Goal: Ask a question

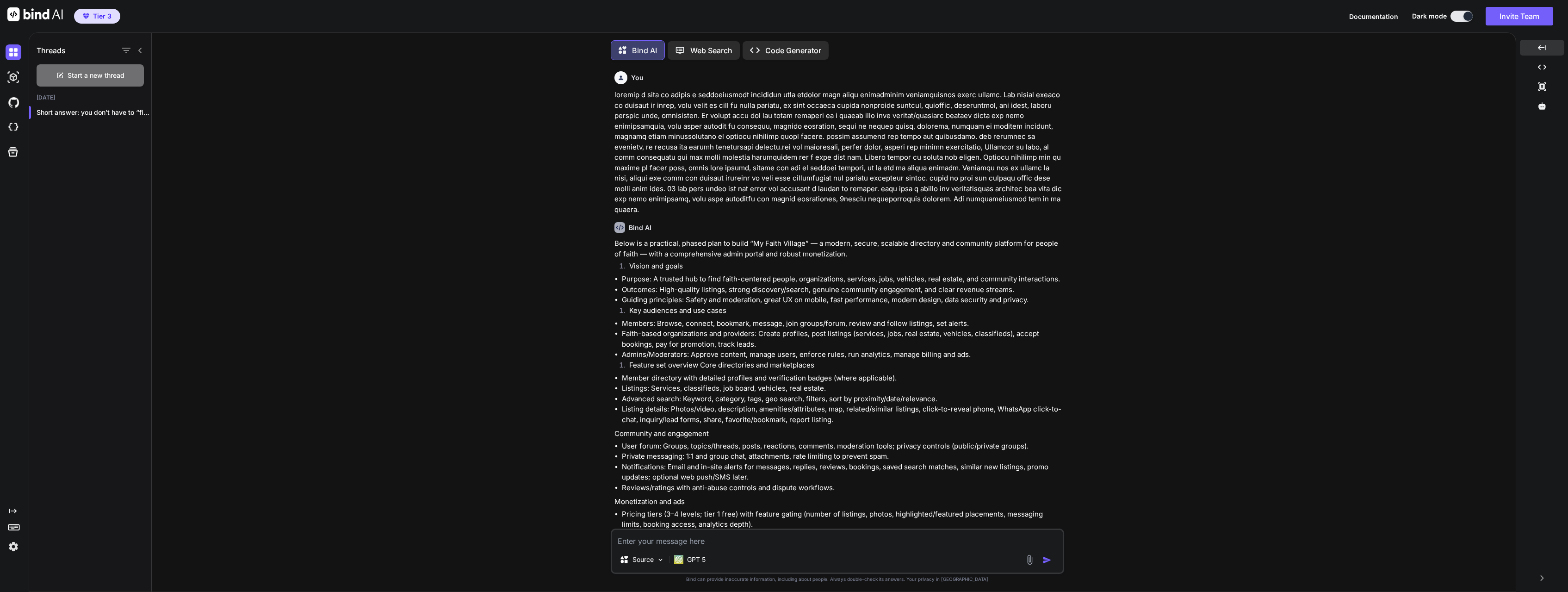
scroll to position [30724, 0]
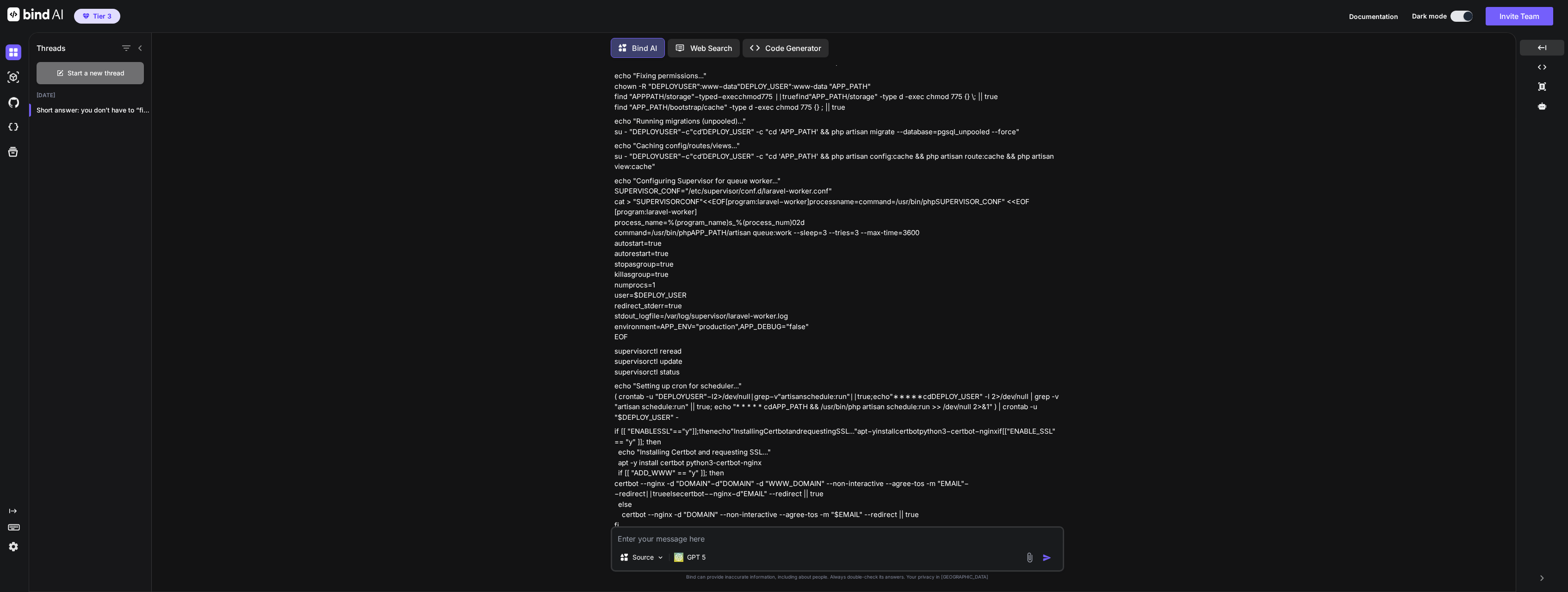
click at [698, 543] on textarea at bounding box center [838, 536] width 450 height 16
click at [685, 543] on textarea at bounding box center [838, 536] width 450 height 16
type textarea "ok great proceed to part two of development"
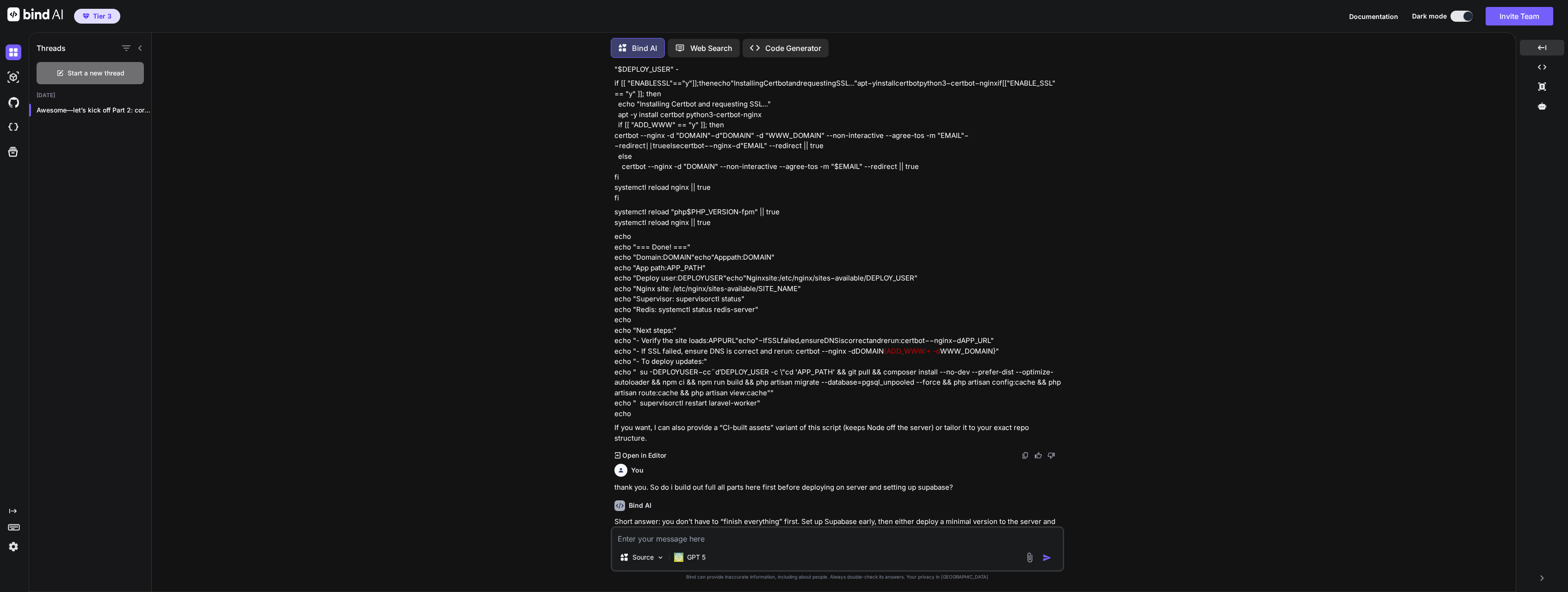
scroll to position [31036, 0]
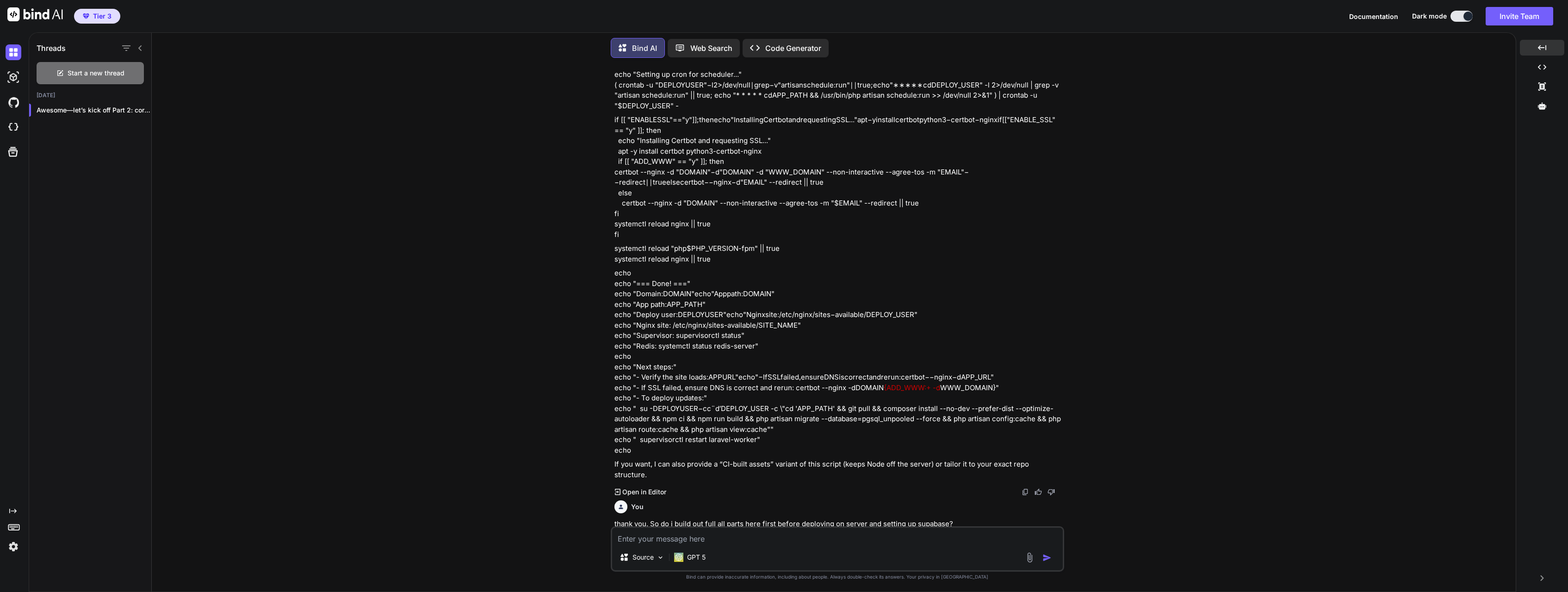
drag, startPoint x: 696, startPoint y: 289, endPoint x: 743, endPoint y: 287, distance: 47.0
copy p "generate full files"
click at [684, 535] on textarea at bounding box center [838, 536] width 450 height 16
paste textarea "generate full files"
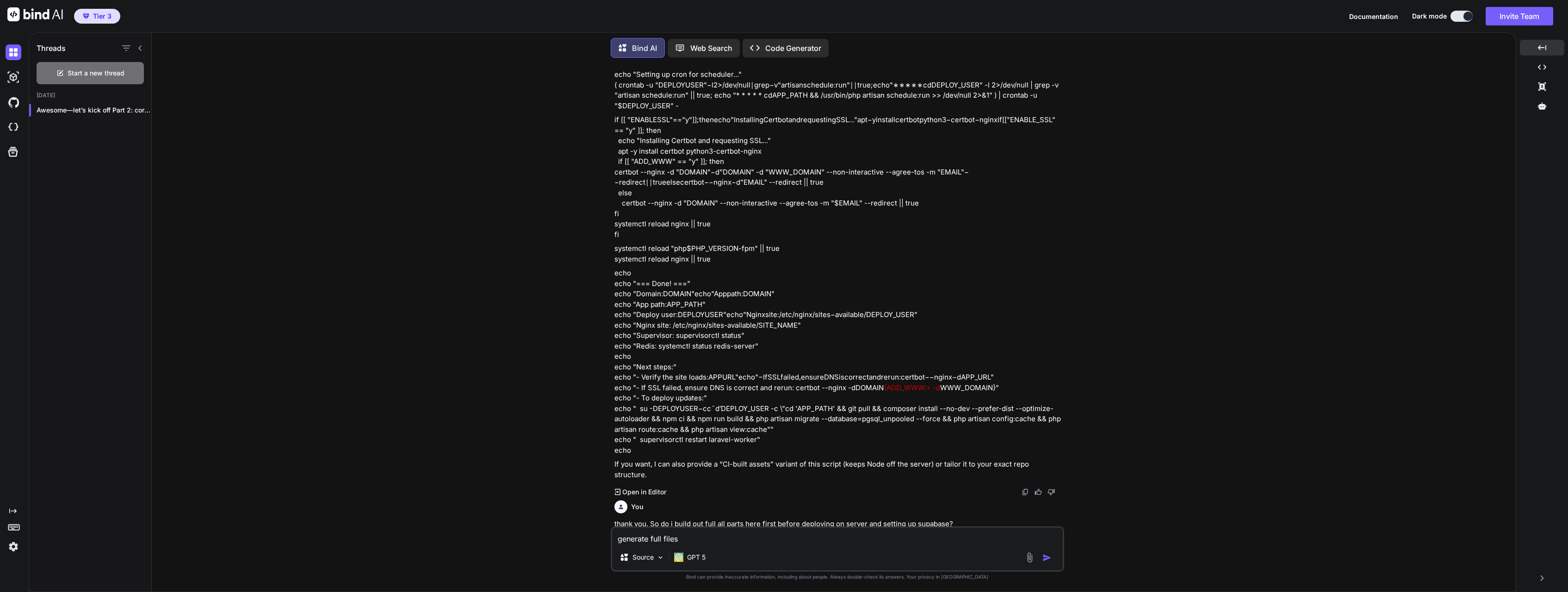
type textarea "generate full files"
click at [1045, 555] on img "button" at bounding box center [1047, 557] width 9 height 9
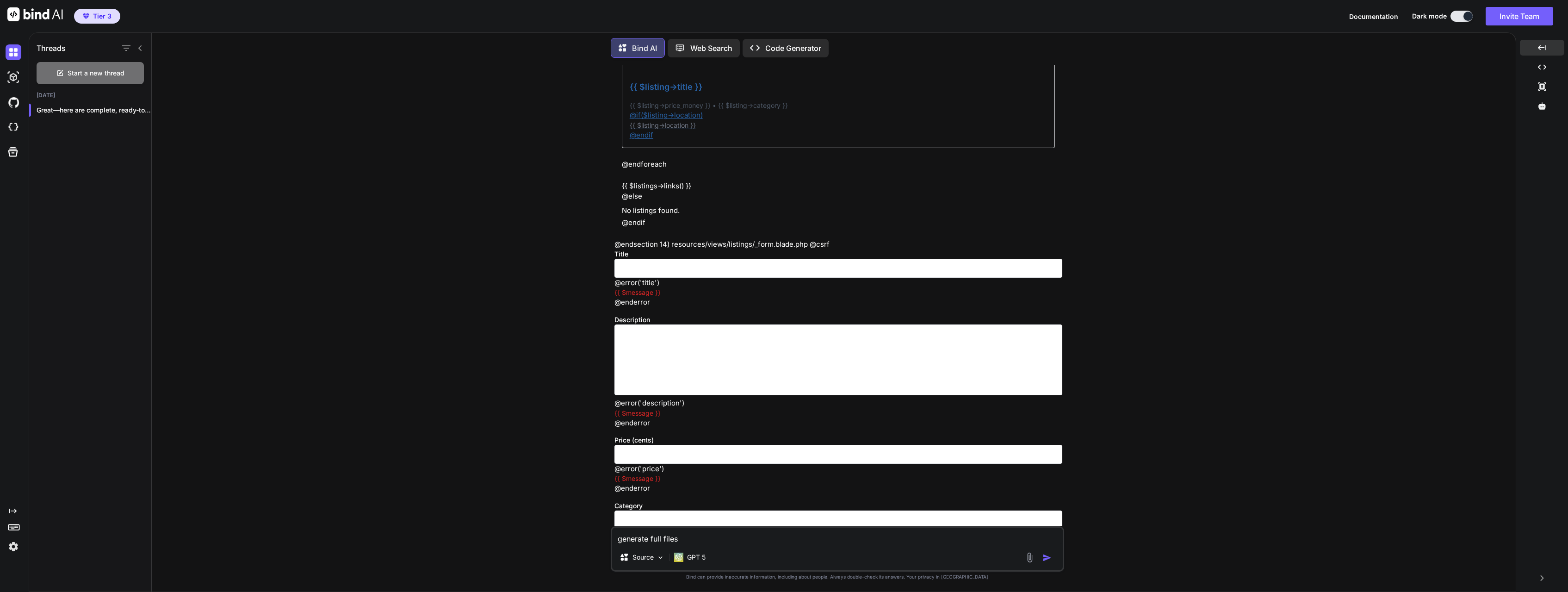
scroll to position [34201, 0]
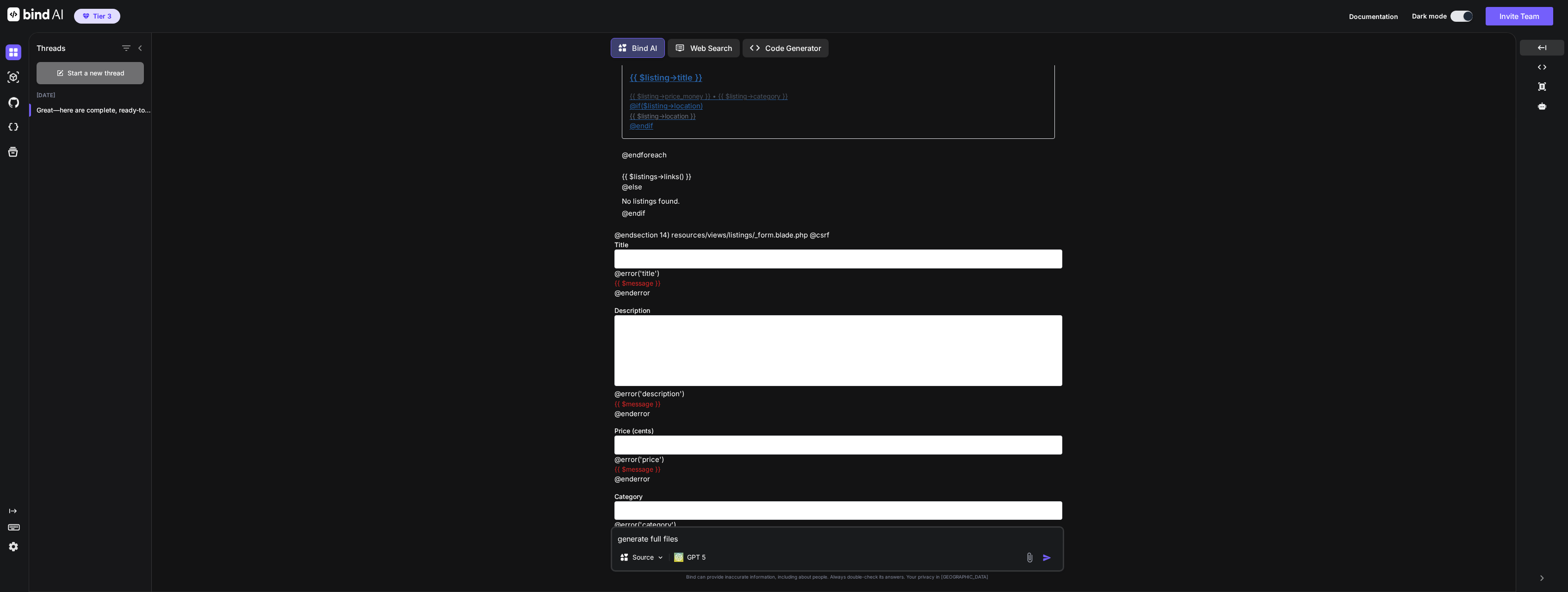
click at [670, 541] on textarea "generate full files" at bounding box center [838, 536] width 450 height 16
type textarea "ok what is the next part"
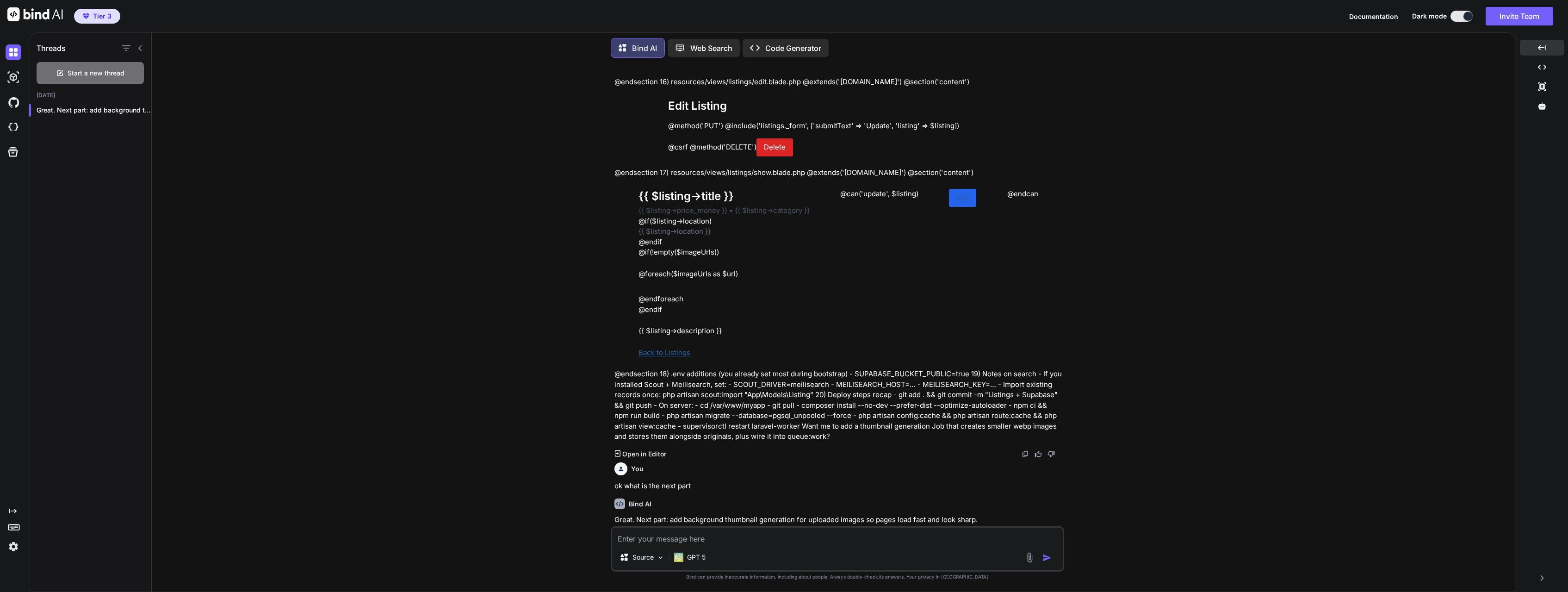
scroll to position [35017, 0]
drag, startPoint x: 811, startPoint y: 485, endPoint x: 869, endPoint y: 493, distance: 58.5
copy div "Search and filtering UX (Scout + Meilisearch or Postgres full-text). - Favorite…"
click at [763, 538] on textarea at bounding box center [838, 536] width 450 height 16
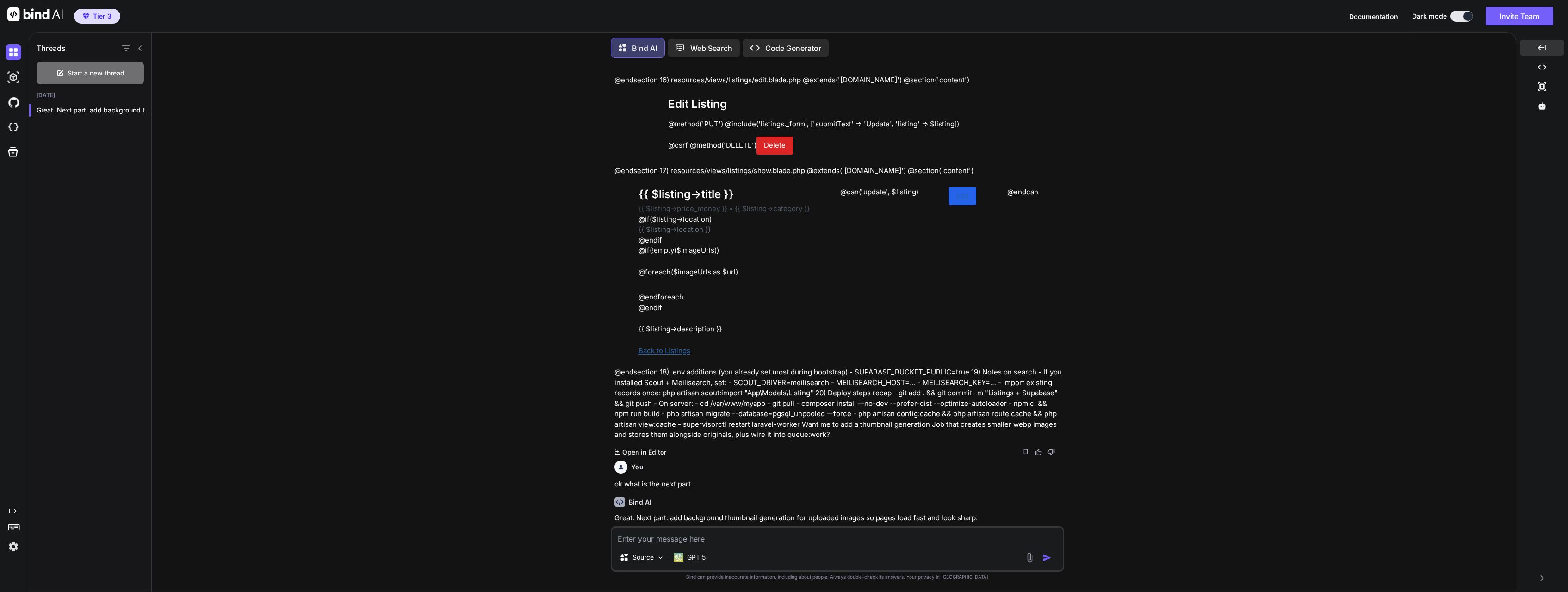
paste textarea "Search and filtering UX (Scout + Meilisearch or Postgres full-text). - Favorite…"
drag, startPoint x: 878, startPoint y: 494, endPoint x: 892, endPoint y: 494, distance: 14.0
drag, startPoint x: 1073, startPoint y: 492, endPoint x: 818, endPoint y: 485, distance: 255.1
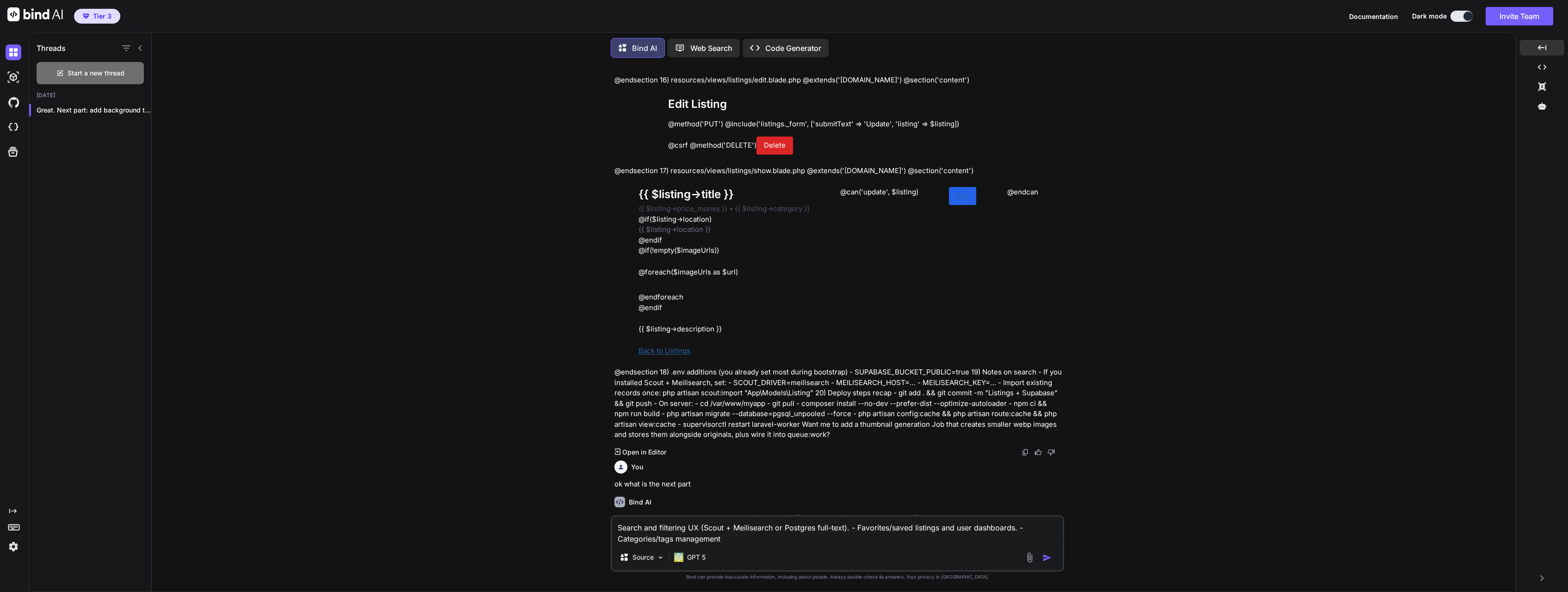
click at [809, 485] on div "You Bind AI Below is a practical, phased plan to build “My Faith Village” — a m…" at bounding box center [837, 328] width 1357 height 526
copy div "Search and filtering UX (Scout + Meilisearch or Postgres full-text). - Favorite…"
drag, startPoint x: 737, startPoint y: 542, endPoint x: 610, endPoint y: 534, distance: 127.3
click at [612, 535] on textarea "Search and filtering UX (Scout + Meilisearch or Postgres full-text). - Favorite…" at bounding box center [838, 530] width 450 height 28
click at [695, 537] on textarea "Search and filtering UX (Scout + Meilisearch or Postgres full-text). - Favorite…" at bounding box center [838, 530] width 450 height 28
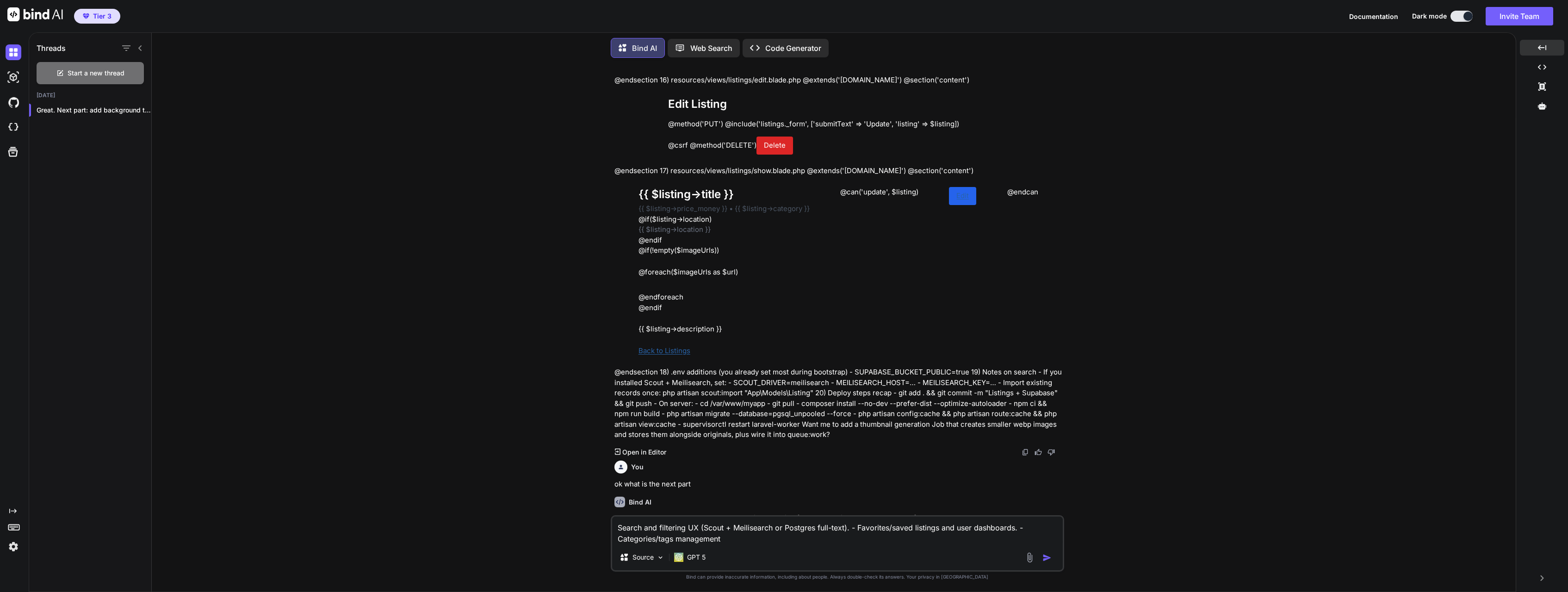
drag, startPoint x: 732, startPoint y: 539, endPoint x: 632, endPoint y: 527, distance: 100.7
click at [612, 526] on textarea "Search and filtering UX (Scout + Meilisearch or Postgres full-text). - Favorite…" at bounding box center [838, 530] width 450 height 28
paste textarea ". - Admin moderation panel. - Tests (feature + unit) and CI."
type textarea "Search and filtering UX (Scout + Meilisearch or Postgres full-text). - Favorite…"
click at [1046, 559] on img "button" at bounding box center [1047, 557] width 9 height 9
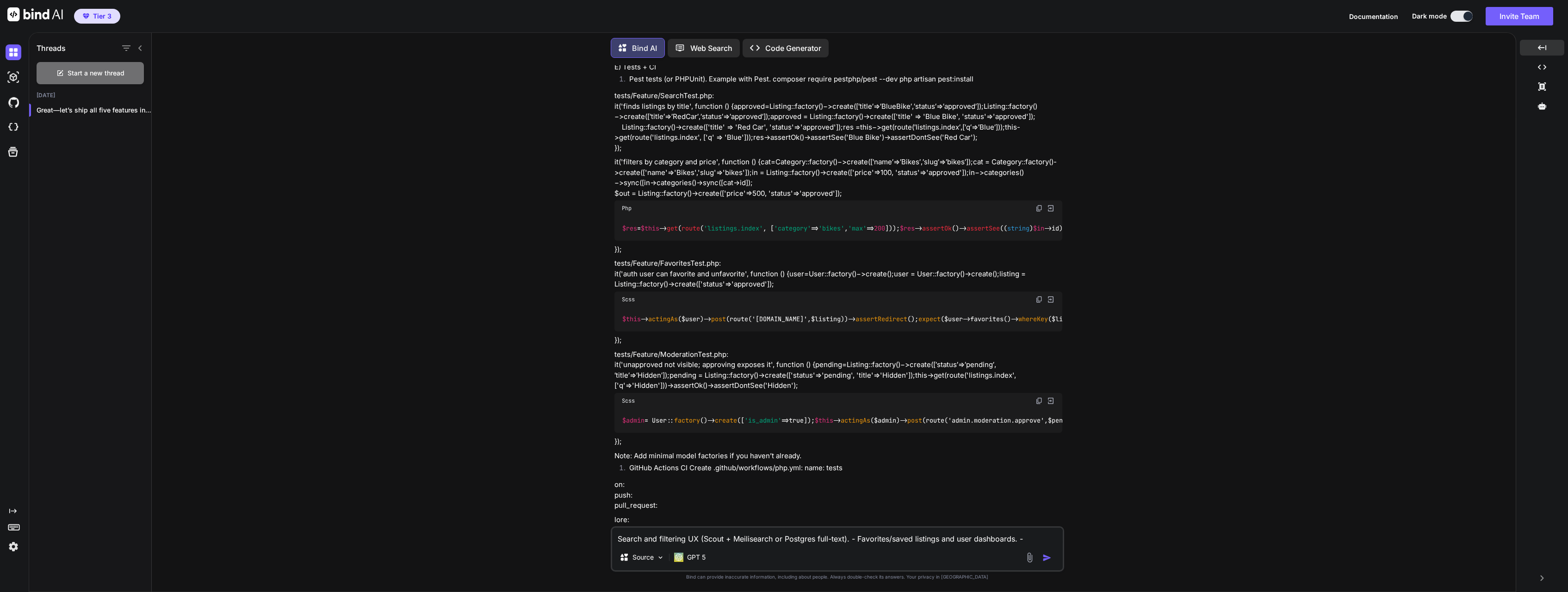
scroll to position [38808, 0]
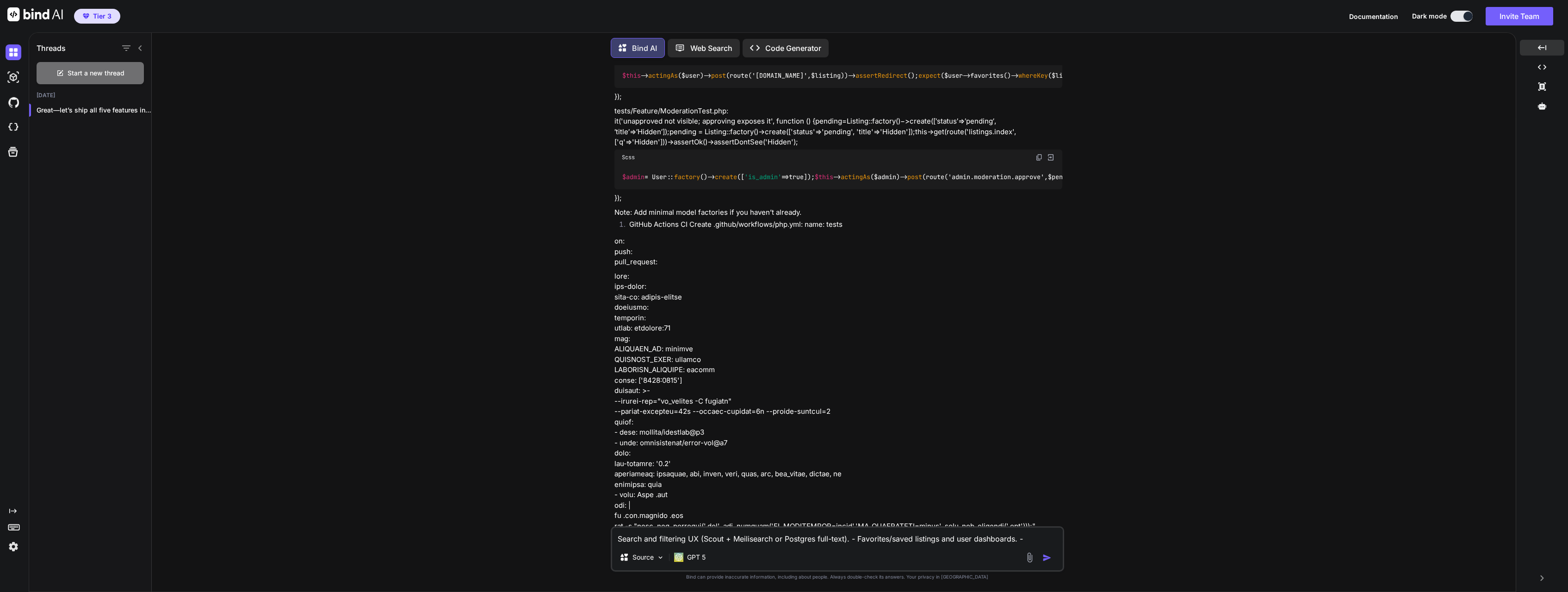
click at [687, 540] on textarea "Search and filtering UX (Scout + Meilisearch or Postgres full-text). - Favorite…" at bounding box center [838, 536] width 450 height 16
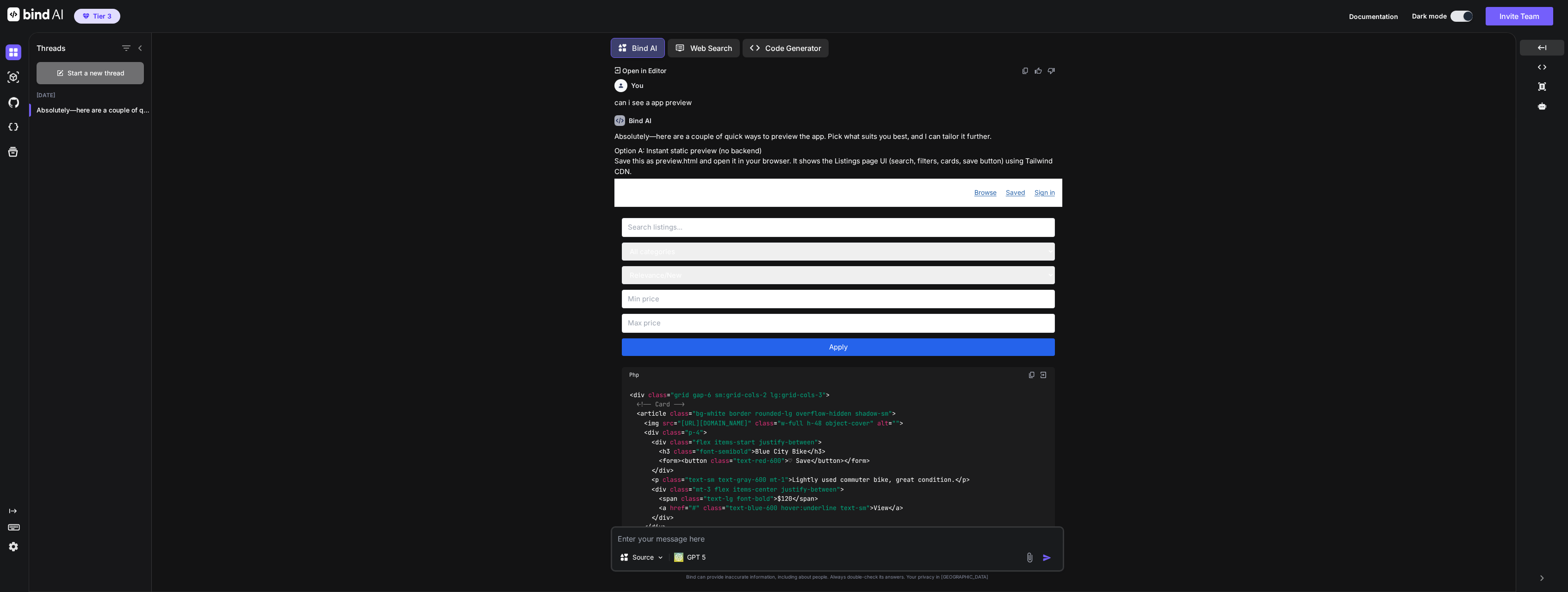
scroll to position [39875, 0]
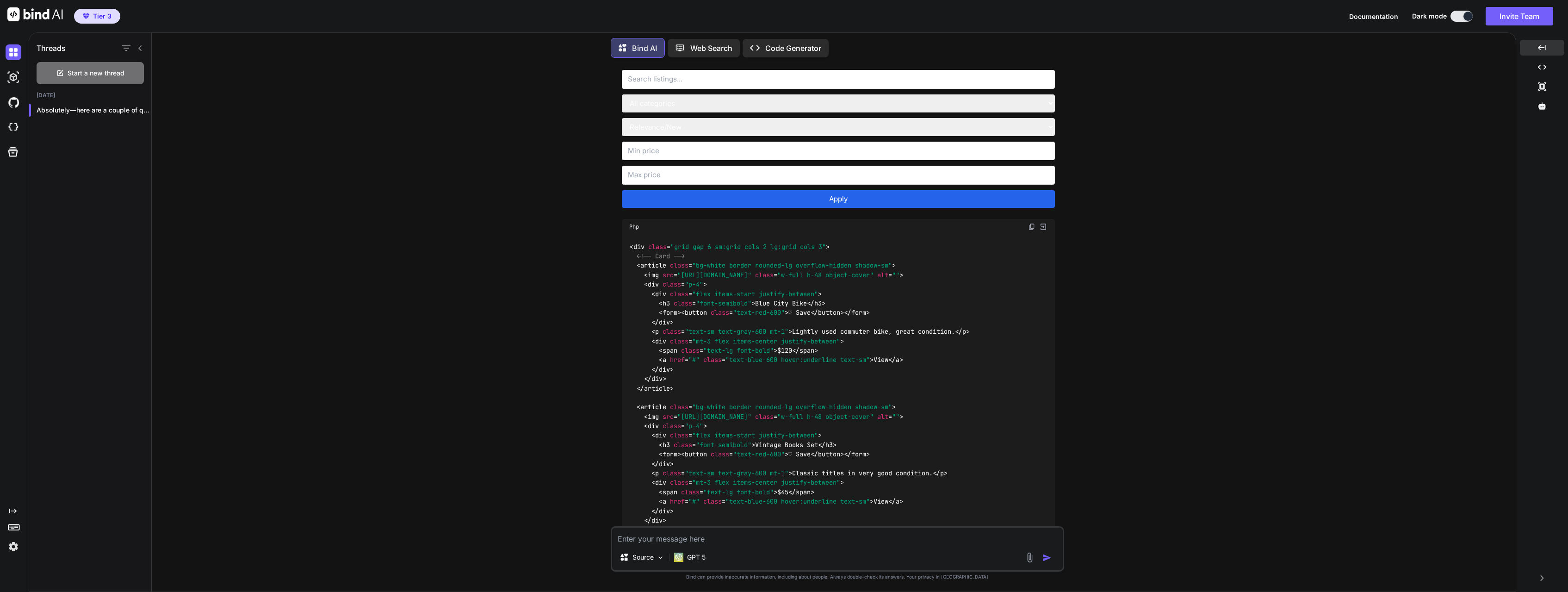
drag, startPoint x: 848, startPoint y: 310, endPoint x: 614, endPoint y: 306, distance: 234.0
copy p "Option B: Live local preview with your Laravel app (SQLite + seed data)"
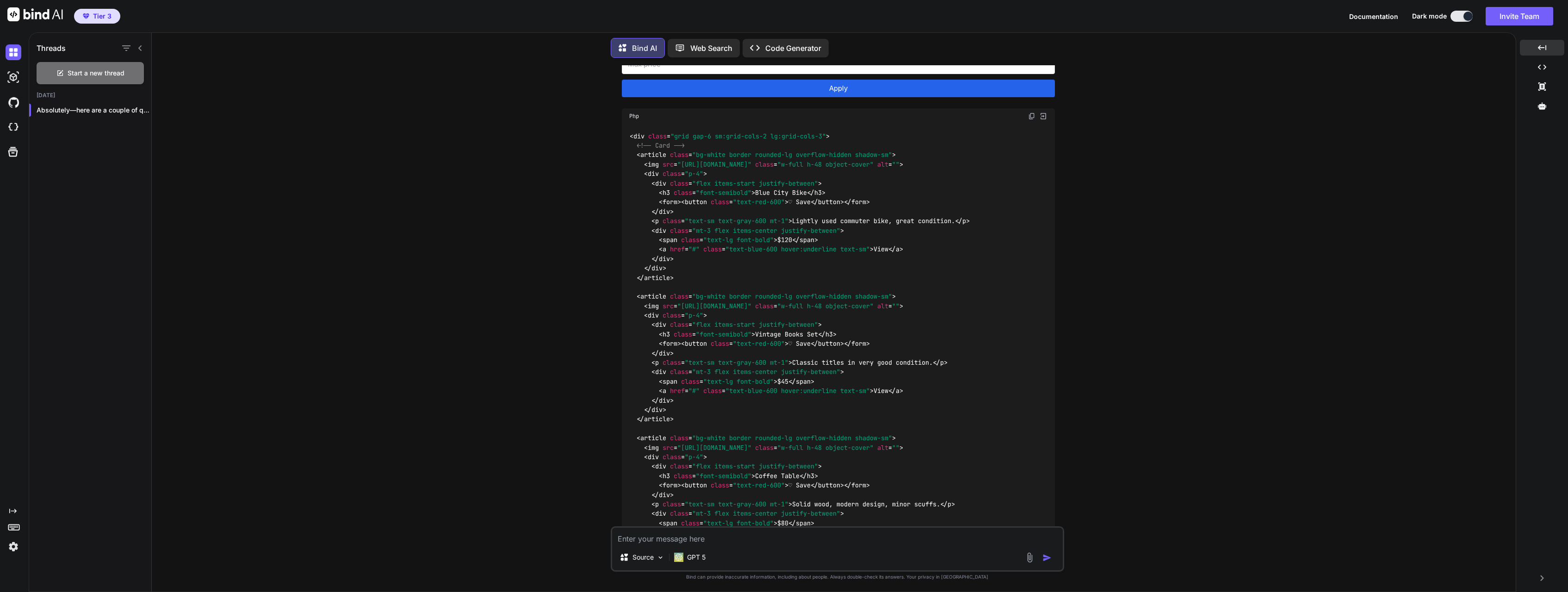
scroll to position [40006, 0]
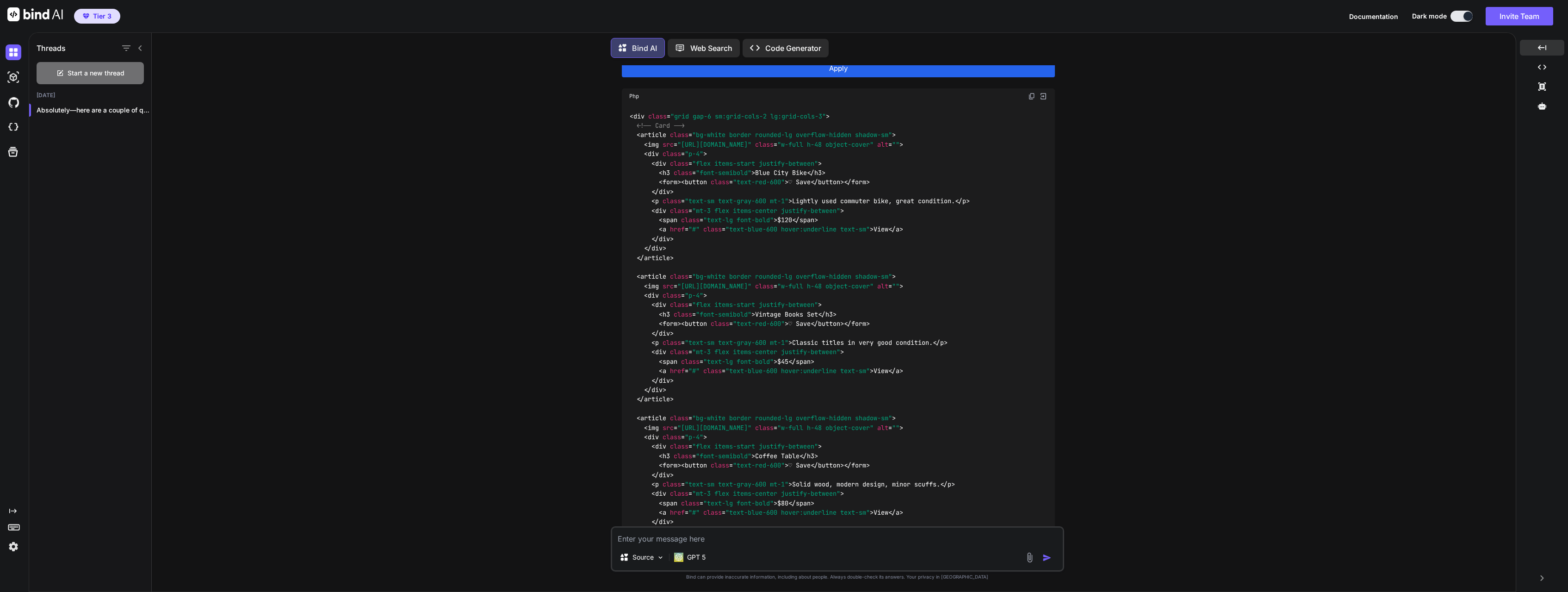
click at [653, 540] on textarea at bounding box center [838, 536] width 450 height 16
paste textarea "Option B: Live local preview with your Laravel app (SQLite + seed data)"
click at [1048, 558] on img "button" at bounding box center [1047, 557] width 9 height 9
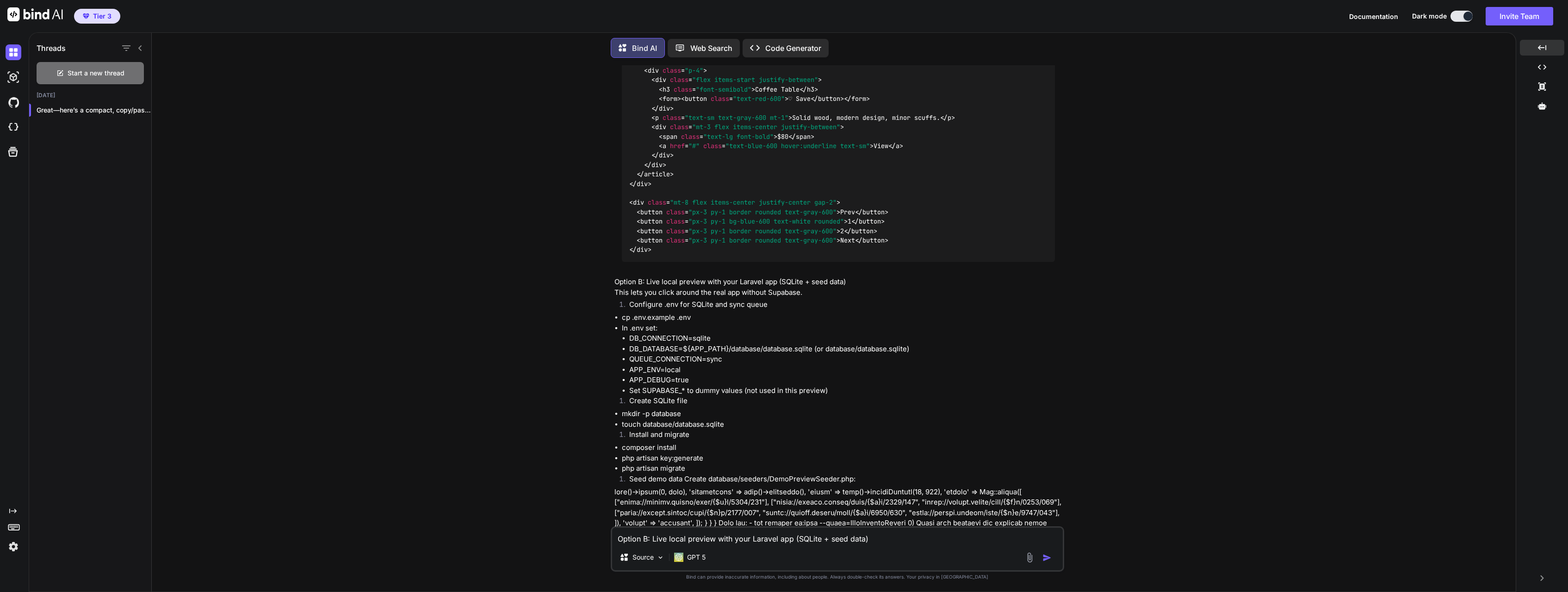
scroll to position [40533, 0]
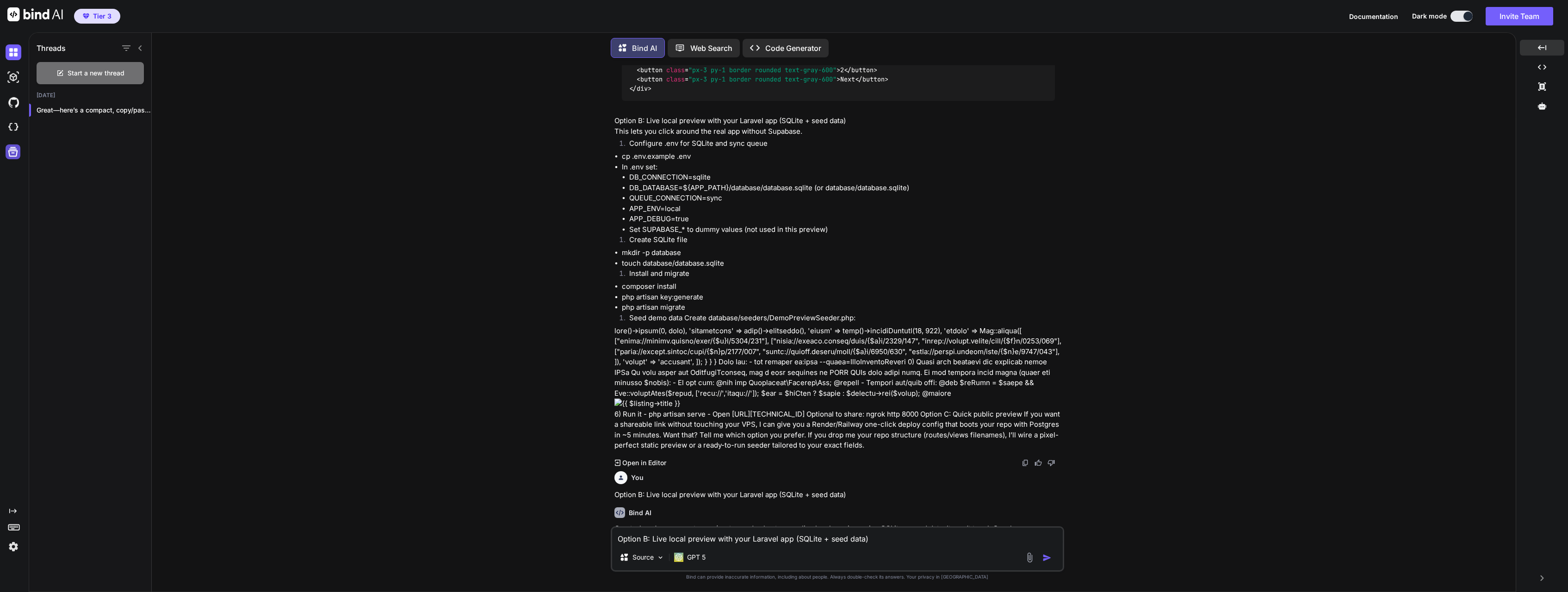
click at [15, 152] on icon at bounding box center [13, 152] width 13 height 13
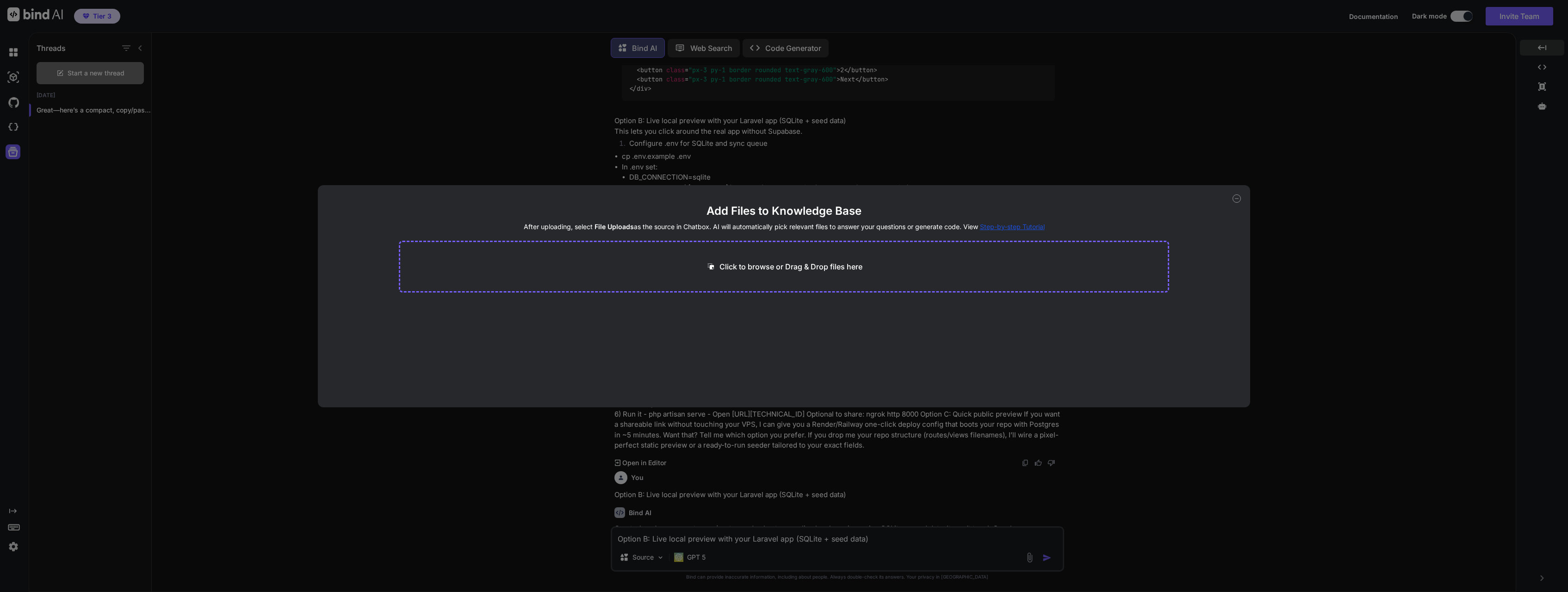
click at [1236, 200] on icon at bounding box center [1237, 199] width 9 height 9
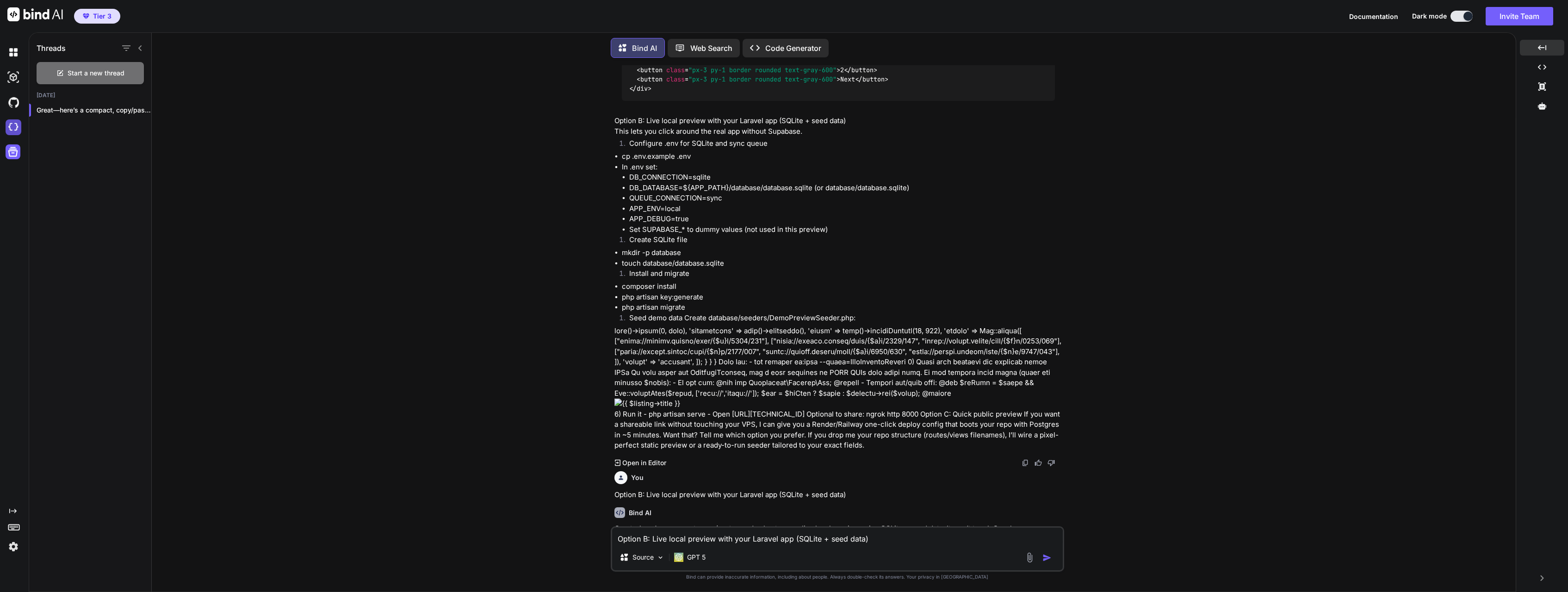
click at [14, 125] on img at bounding box center [13, 127] width 16 height 16
click at [563, 247] on div "You Bind AI Below is a practical, phased plan to build “My Faith Village” — a m…" at bounding box center [837, 328] width 1357 height 526
click at [141, 107] on div at bounding box center [141, 110] width 9 height 9
click at [115, 109] on p "Great—here’s a compact, copy/paste-ready..." at bounding box center [94, 110] width 115 height 9
click at [72, 79] on div "Start a new thread" at bounding box center [90, 73] width 107 height 22
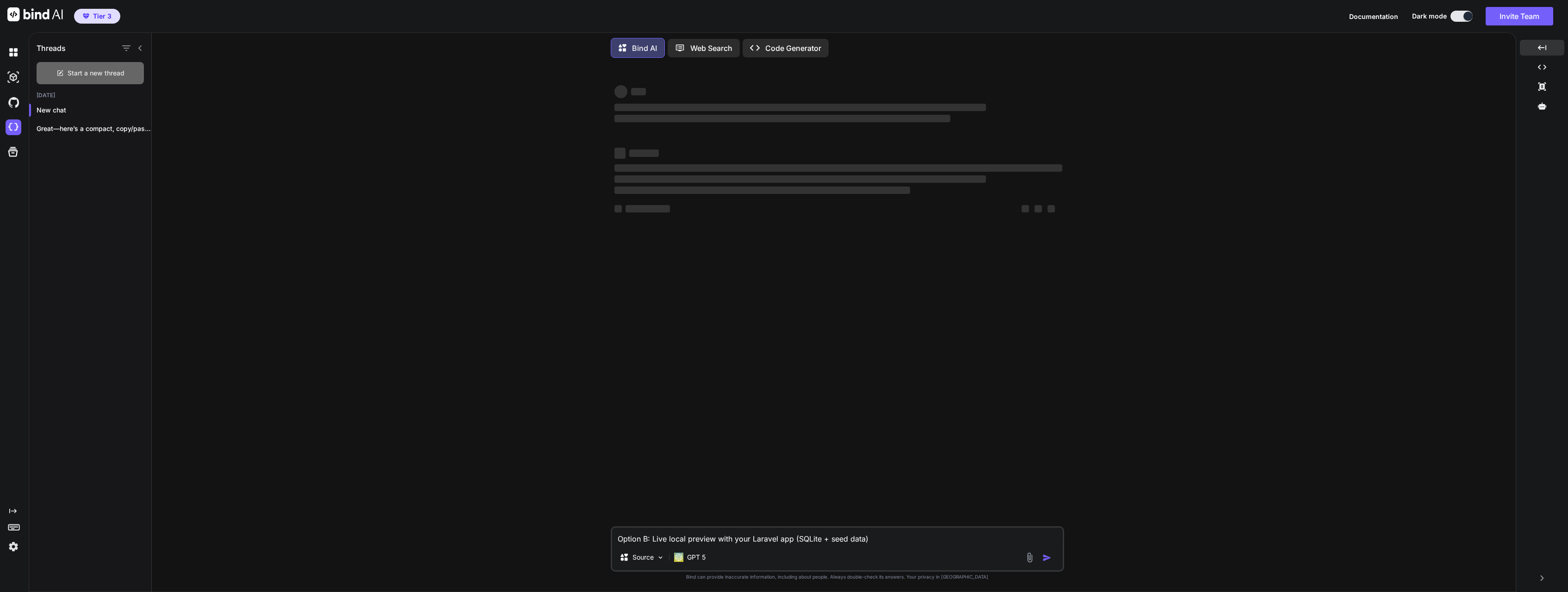
scroll to position [0, 0]
click at [71, 121] on div "Great—here’s a compact, copy/paste-ready..." at bounding box center [90, 129] width 122 height 18
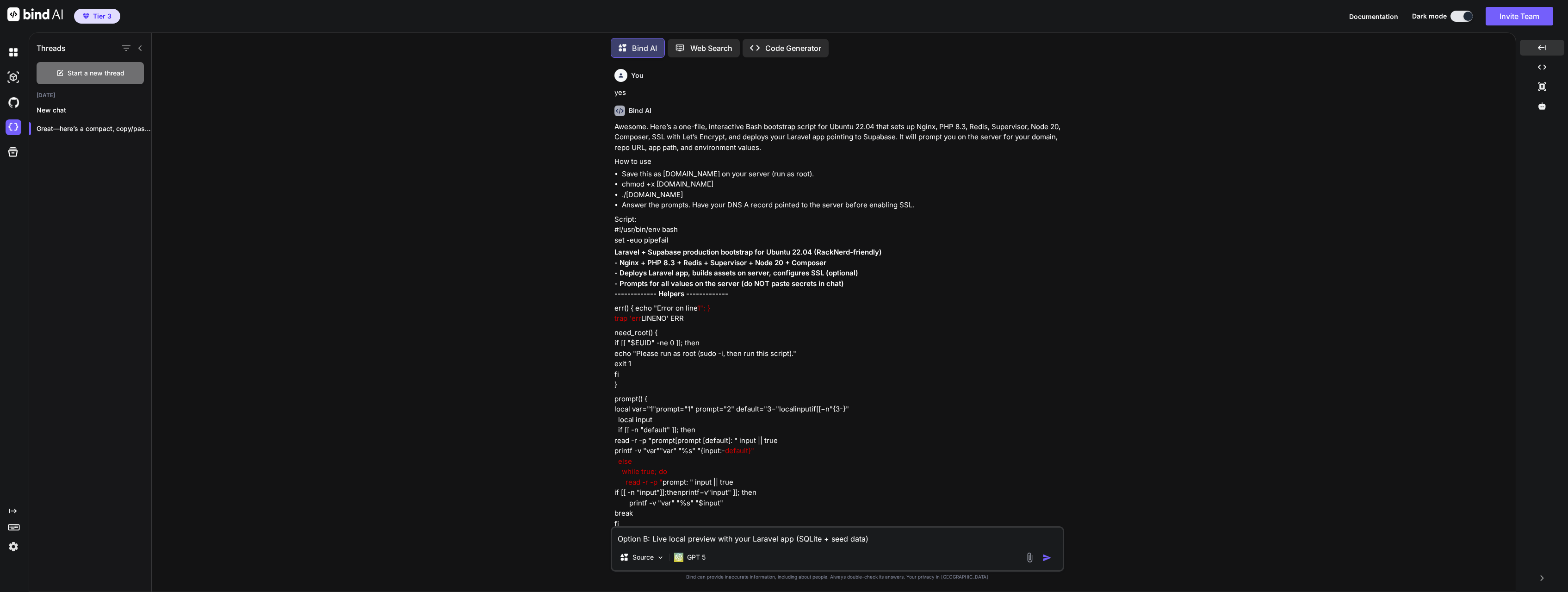
click at [1461, 14] on button at bounding box center [1461, 16] width 22 height 11
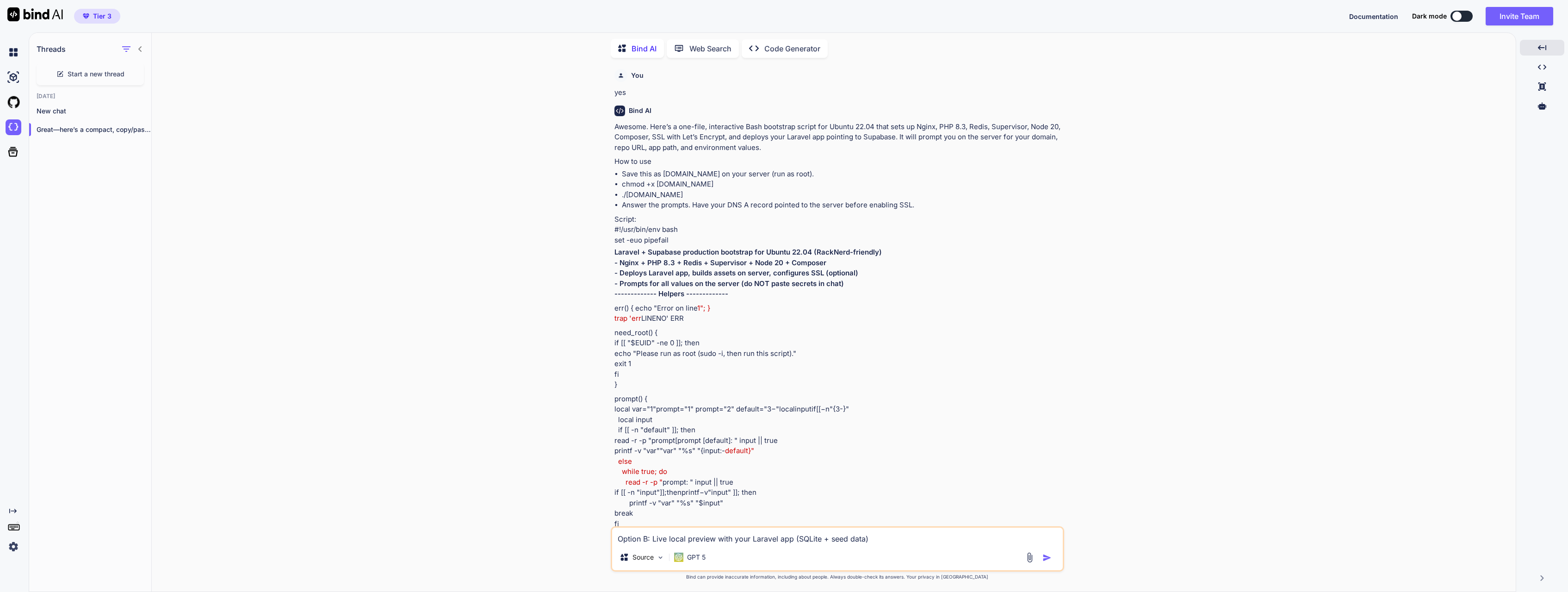
click at [1461, 14] on button at bounding box center [1461, 16] width 22 height 11
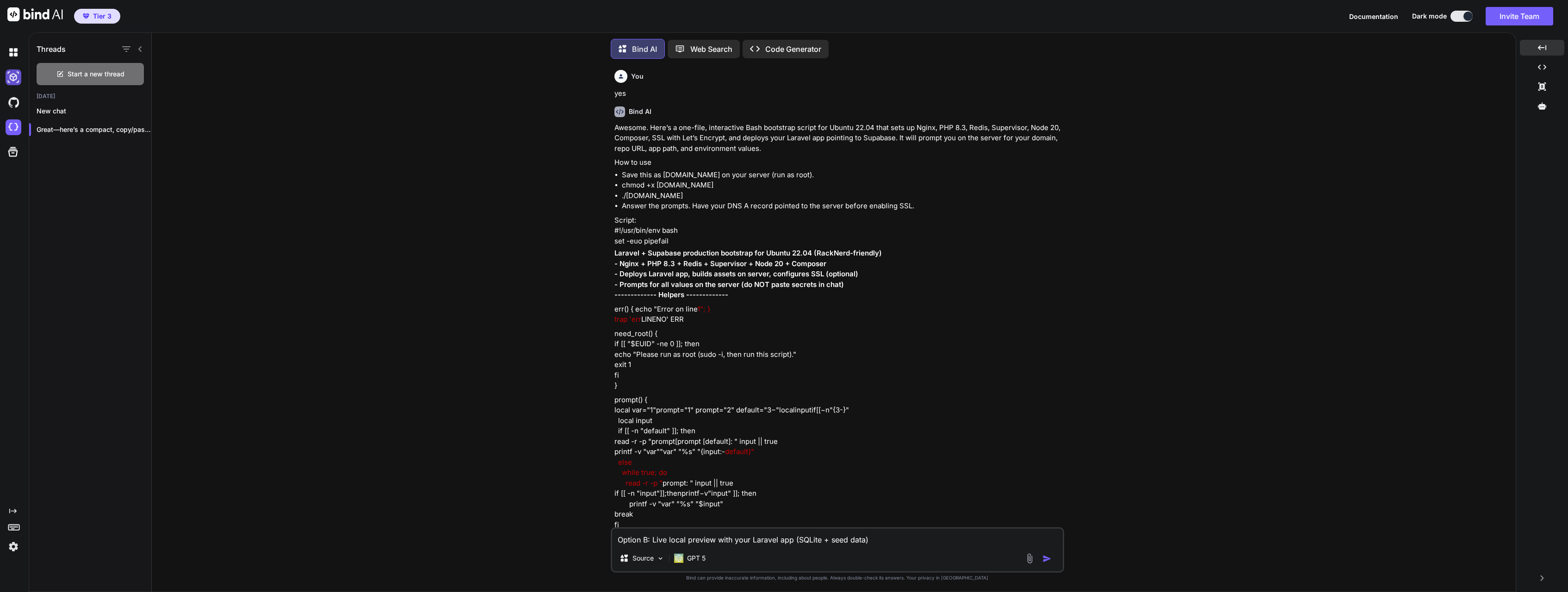
click at [15, 79] on img at bounding box center [13, 77] width 16 height 16
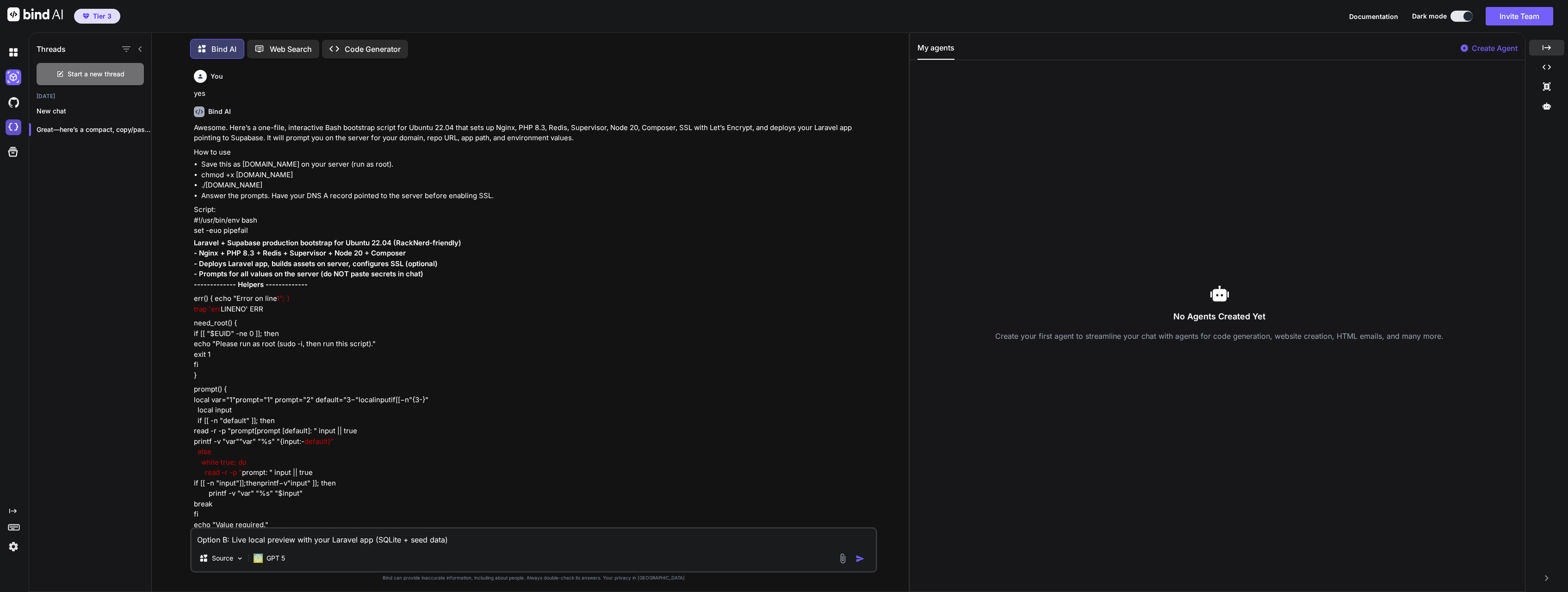
click at [16, 127] on img at bounding box center [13, 127] width 16 height 16
click at [9, 198] on div "Created with Pixso." at bounding box center [12, 297] width 25 height 515
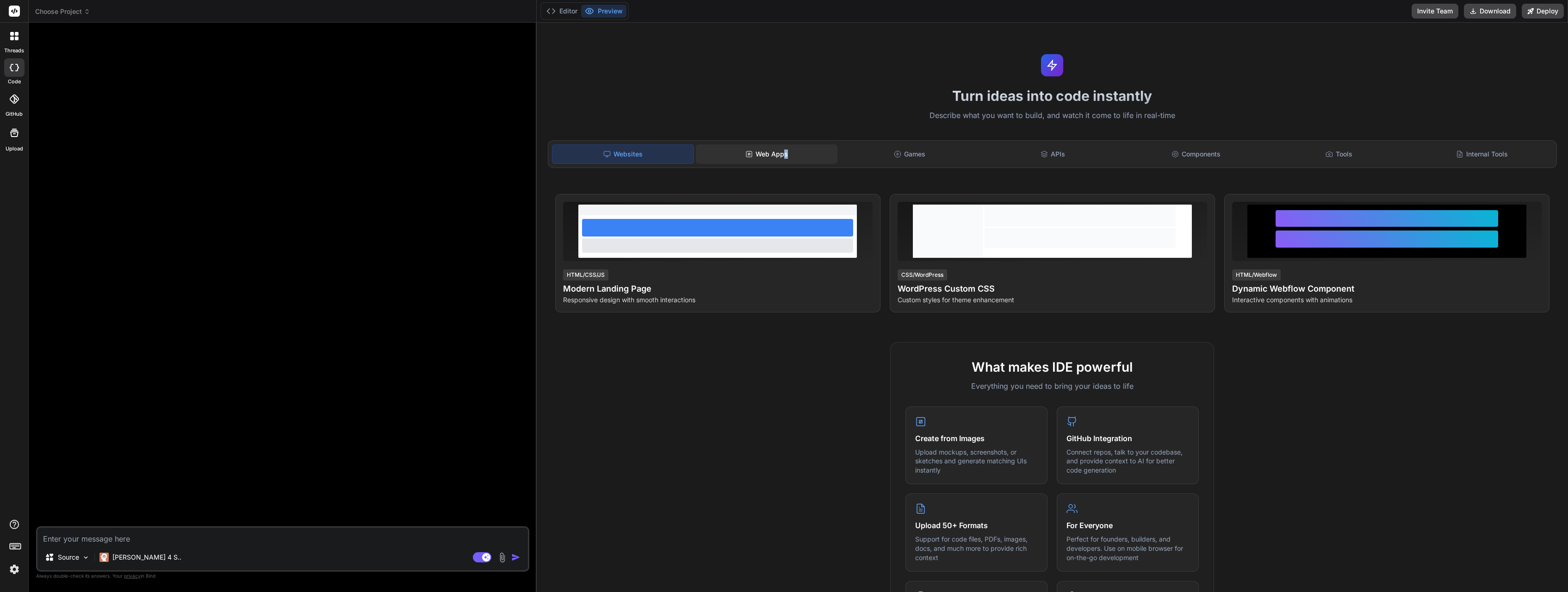
click at [788, 150] on div "Web Apps" at bounding box center [766, 154] width 141 height 19
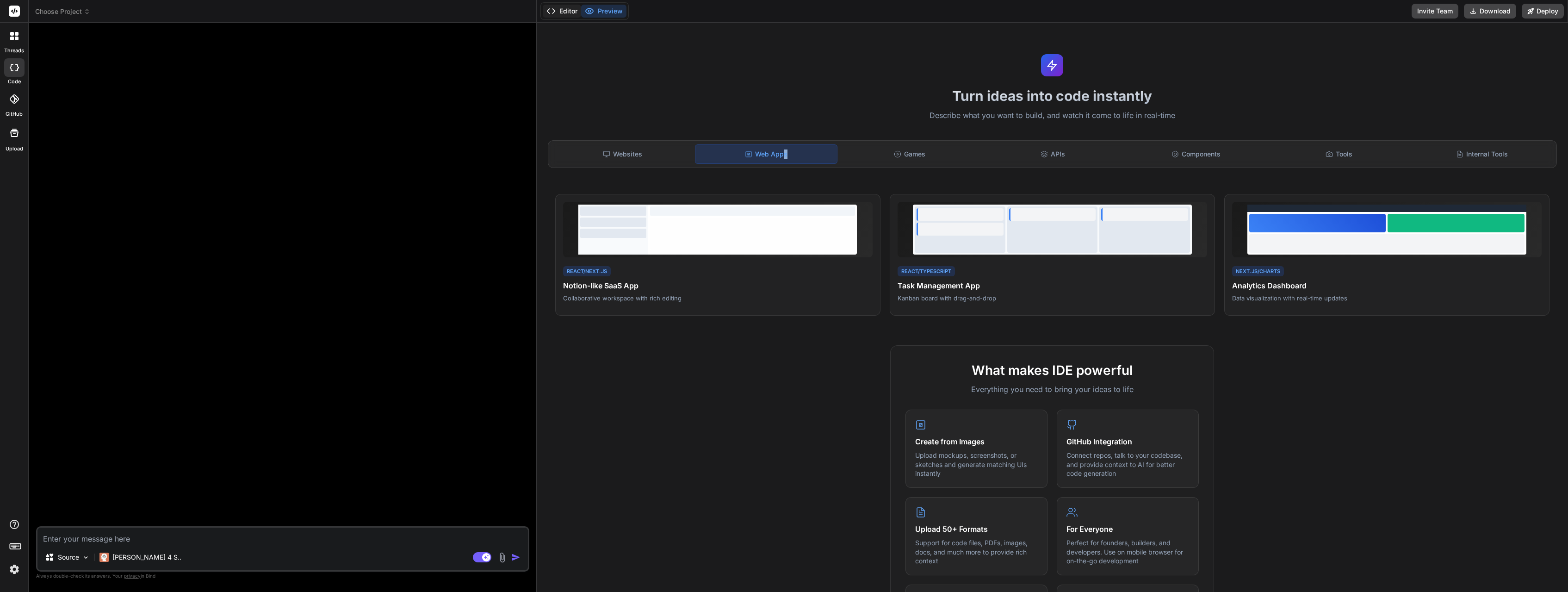
click at [564, 11] on button "Editor" at bounding box center [562, 11] width 38 height 13
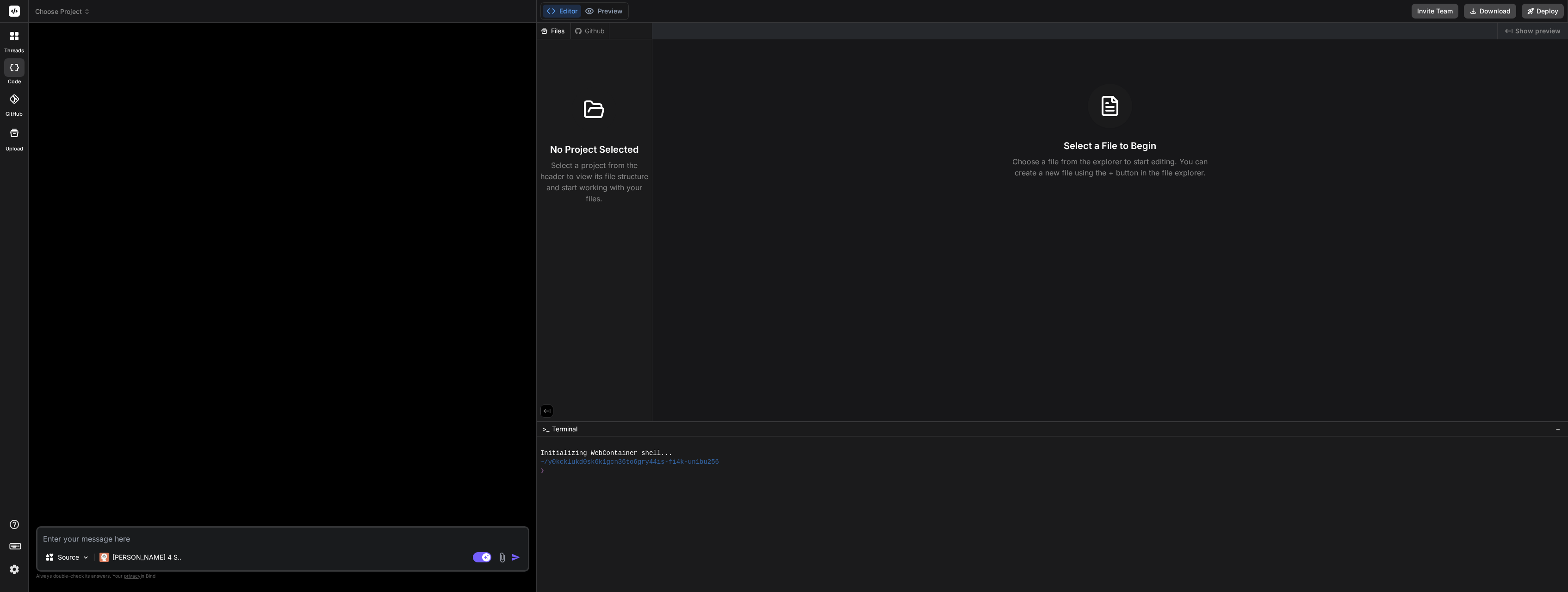
click at [576, 169] on p "Select a project from the header to view its file structure and start working w…" at bounding box center [594, 181] width 108 height 44
click at [610, 13] on button "Preview" at bounding box center [604, 11] width 45 height 13
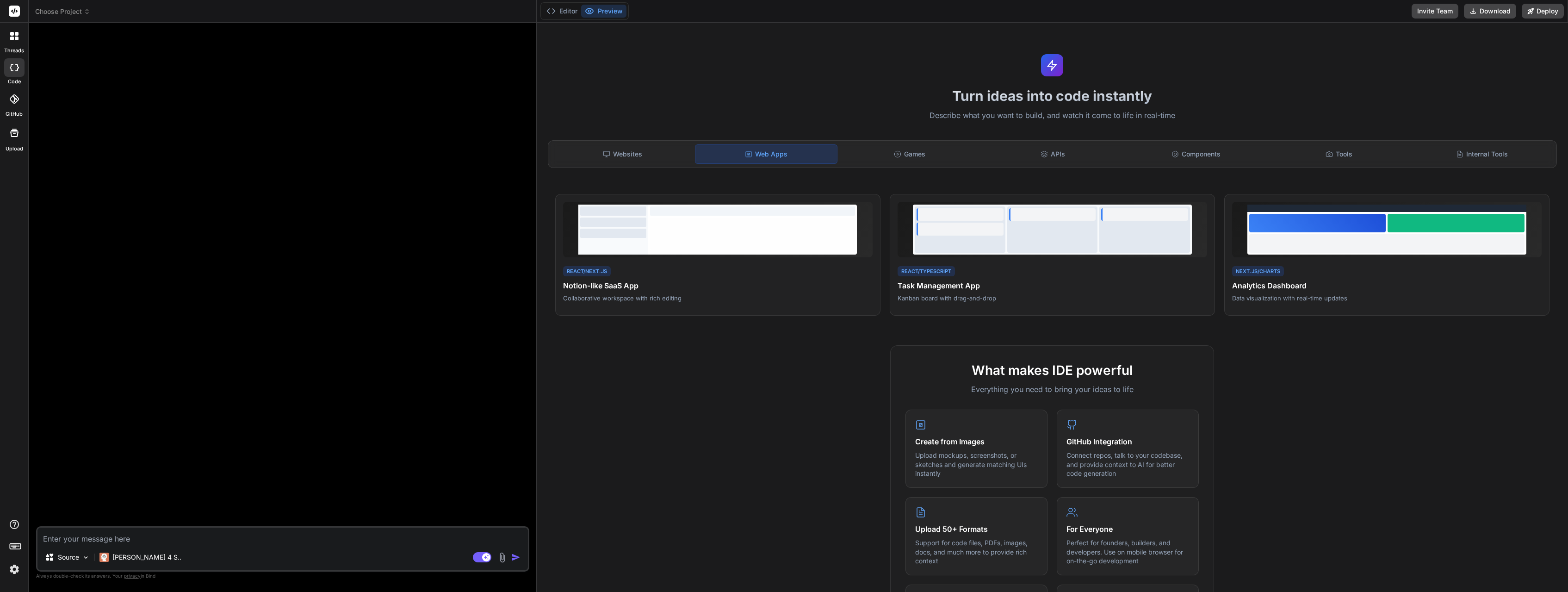
click at [15, 32] on icon at bounding box center [15, 36] width 9 height 9
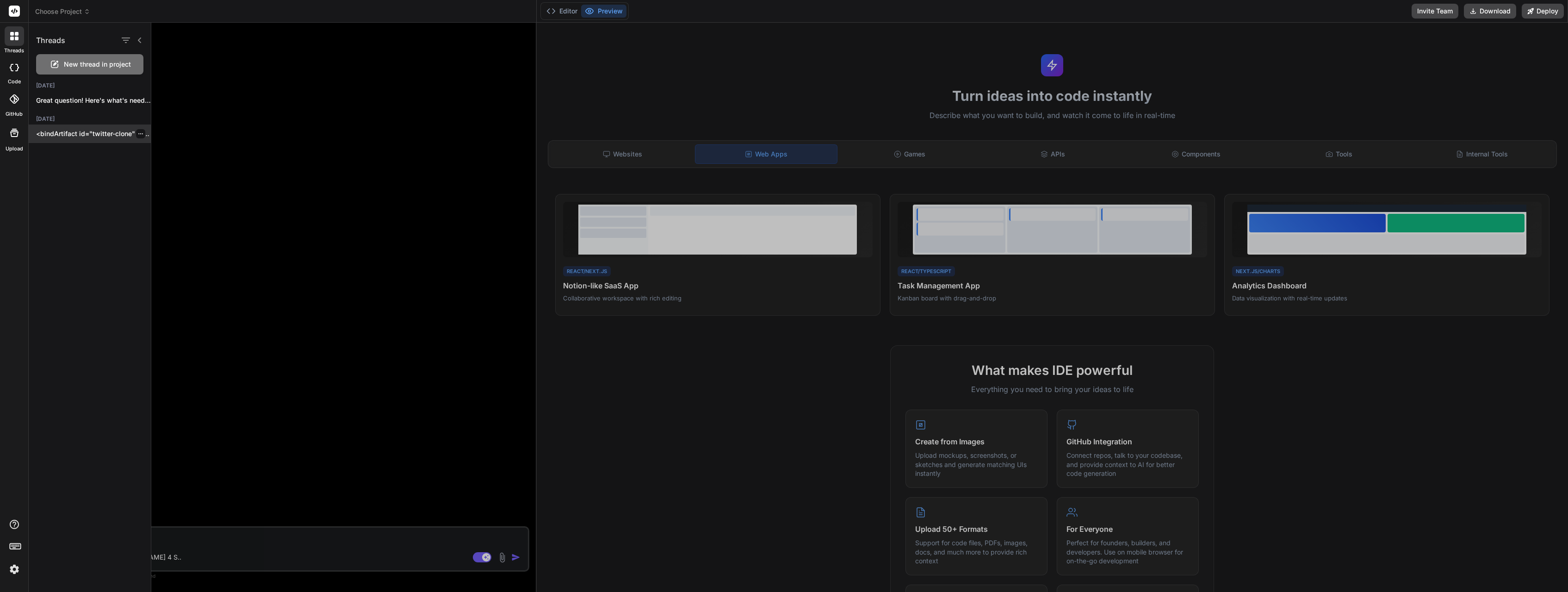
click at [101, 132] on p "<bindArtifact id="twitter-clone" title="Twitter Clone"> <bindAction type="file"…" at bounding box center [93, 133] width 115 height 9
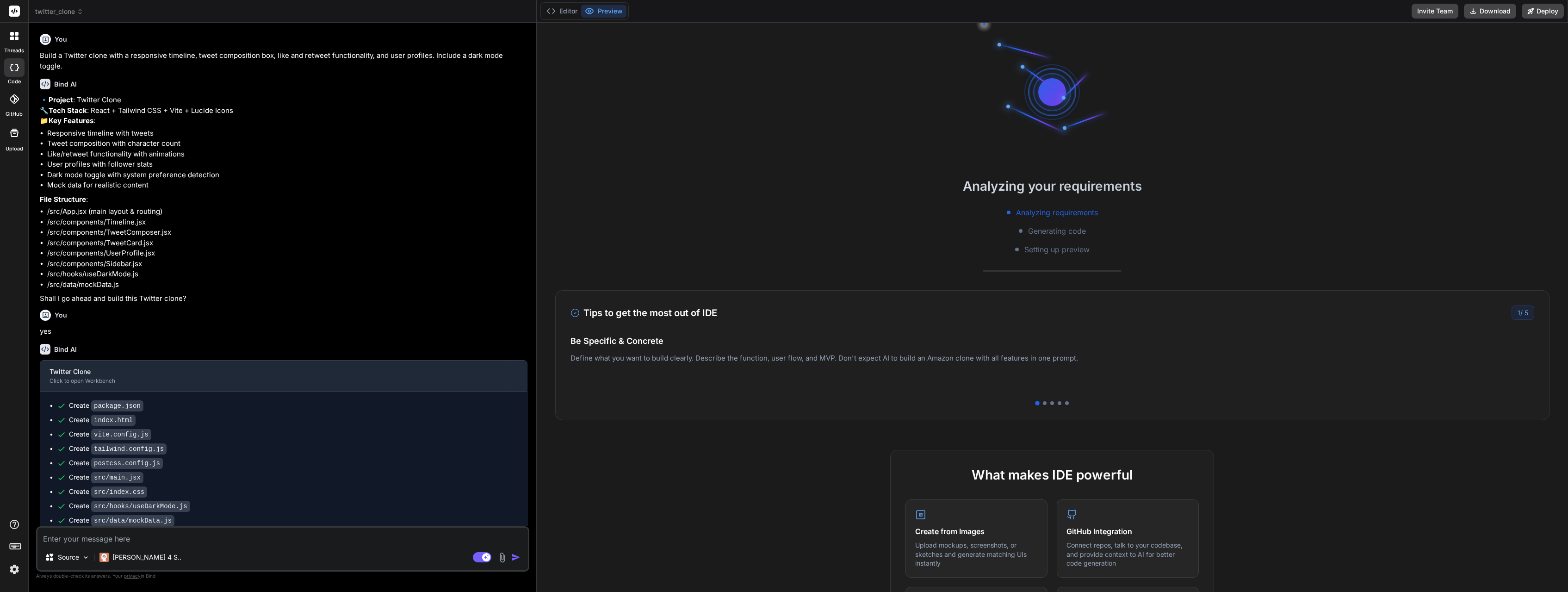
click at [15, 43] on div at bounding box center [15, 36] width 19 height 19
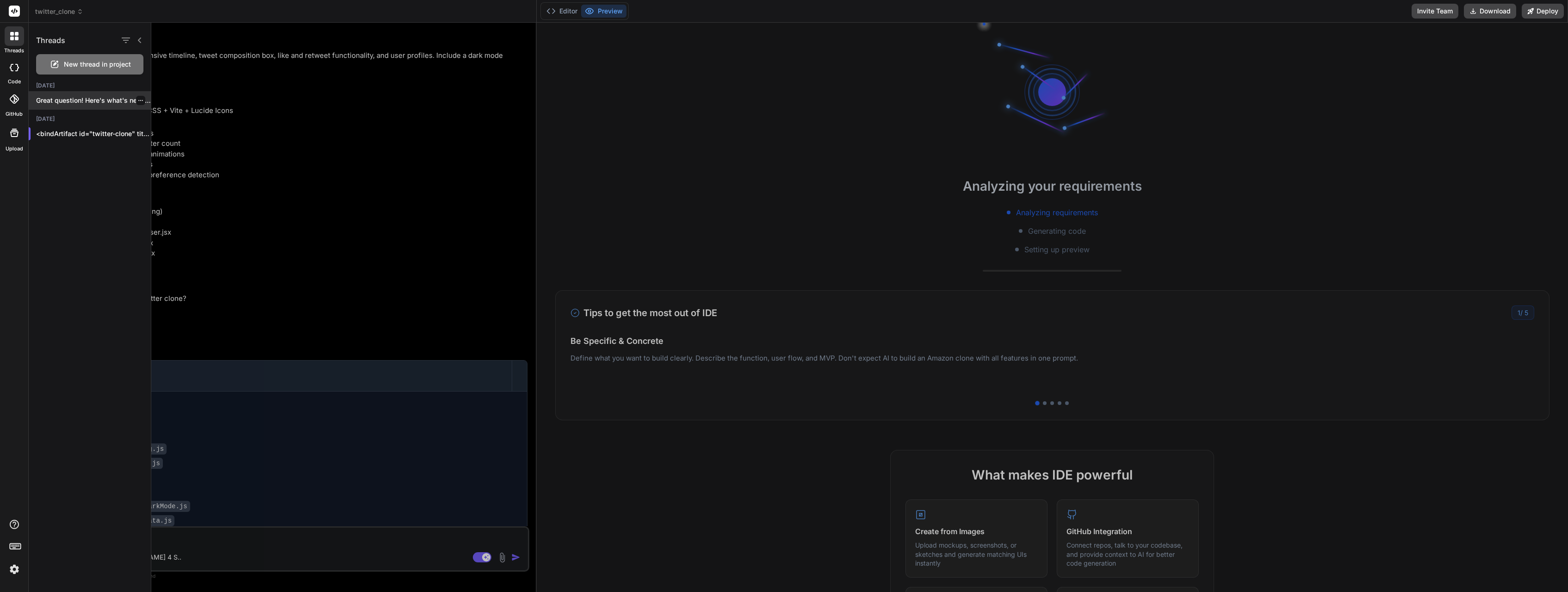
click at [67, 96] on div "Great question! Here's what's needed to make..." at bounding box center [89, 100] width 122 height 18
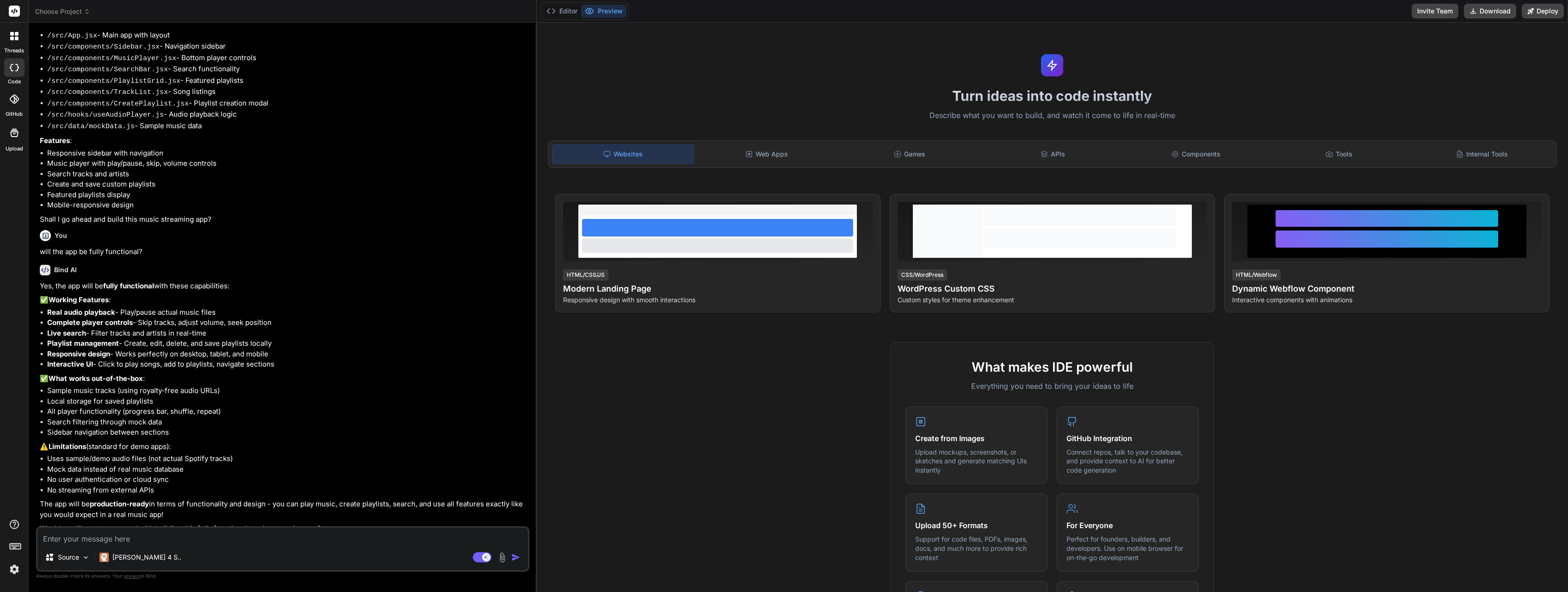
scroll to position [102, 0]
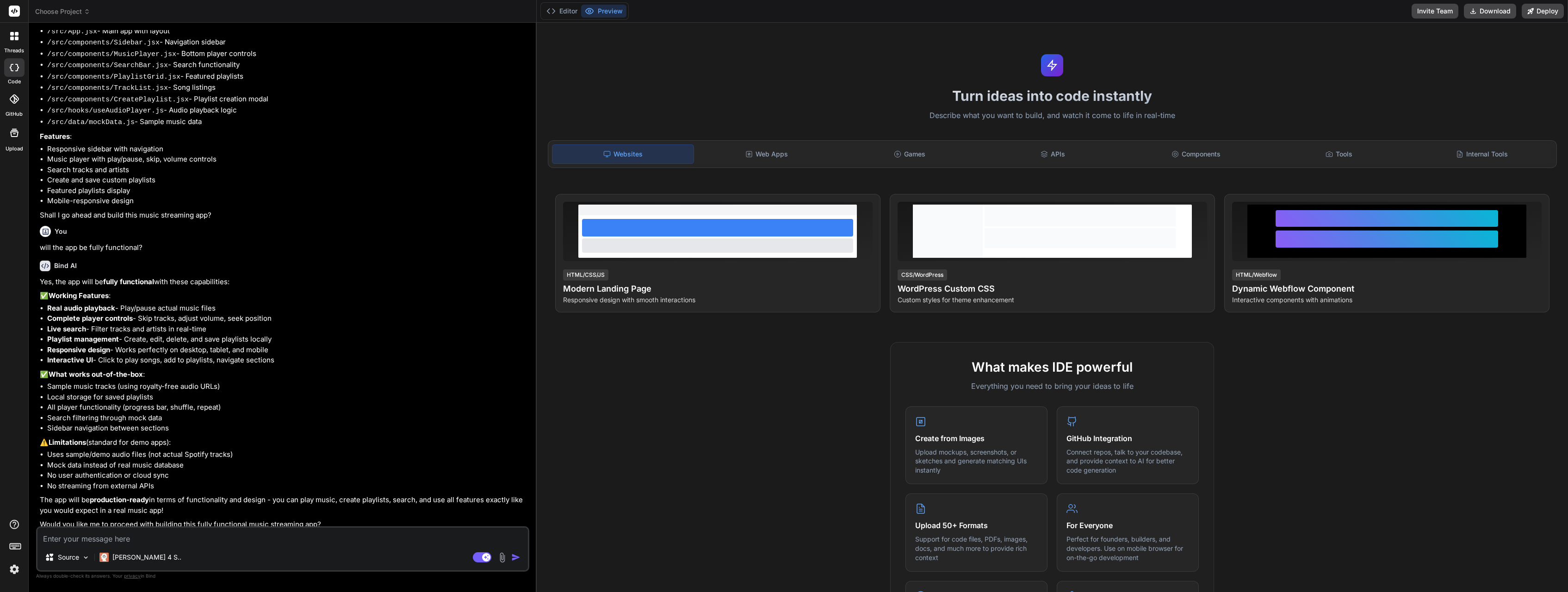
click at [15, 10] on rect at bounding box center [14, 11] width 11 height 11
click at [16, 32] on icon at bounding box center [16, 33] width 4 height 4
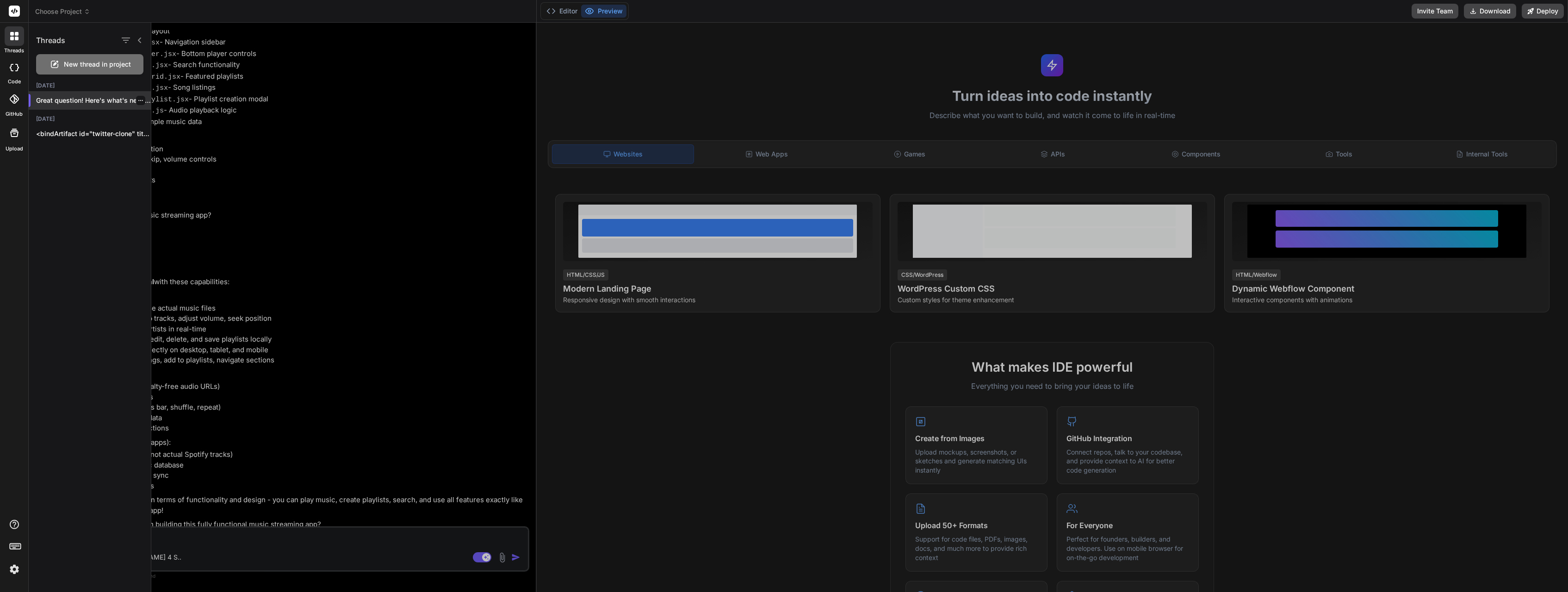
click at [79, 104] on p "Great question! Here's what's needed to make..." at bounding box center [93, 100] width 115 height 9
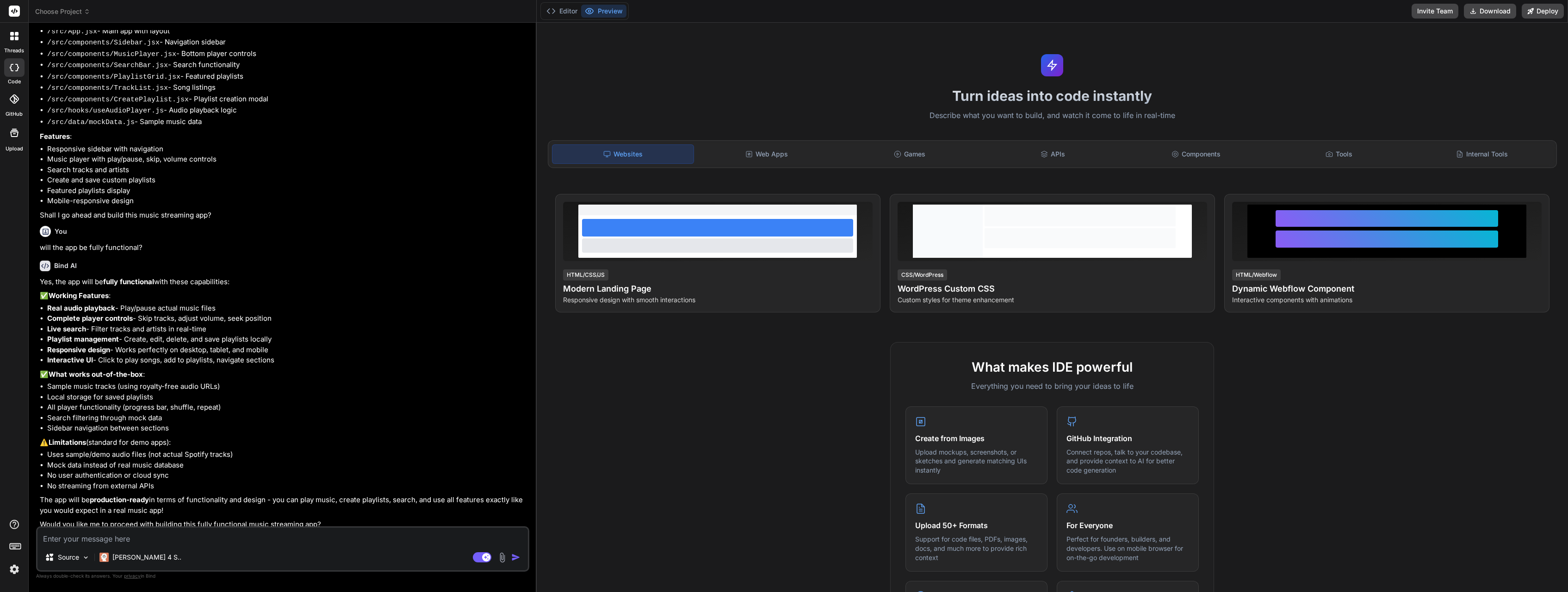
click at [16, 97] on icon at bounding box center [14, 99] width 9 height 9
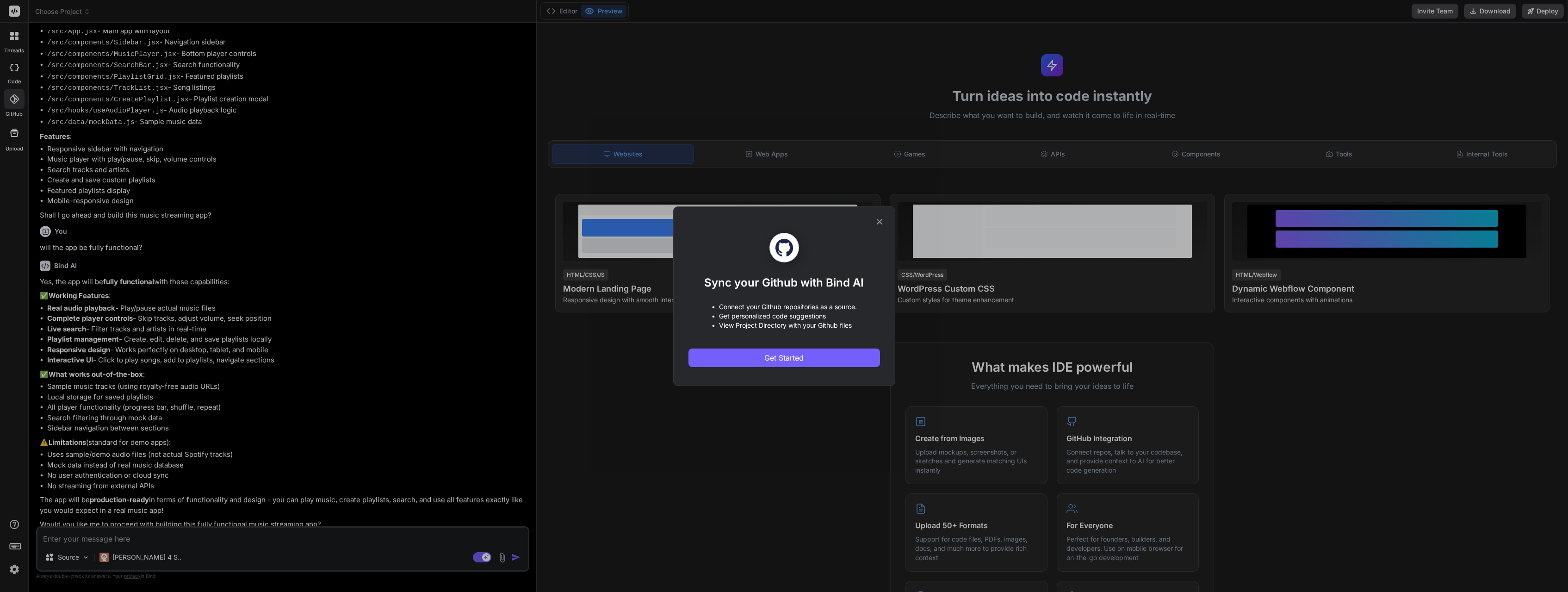
click at [880, 217] on icon at bounding box center [880, 222] width 10 height 10
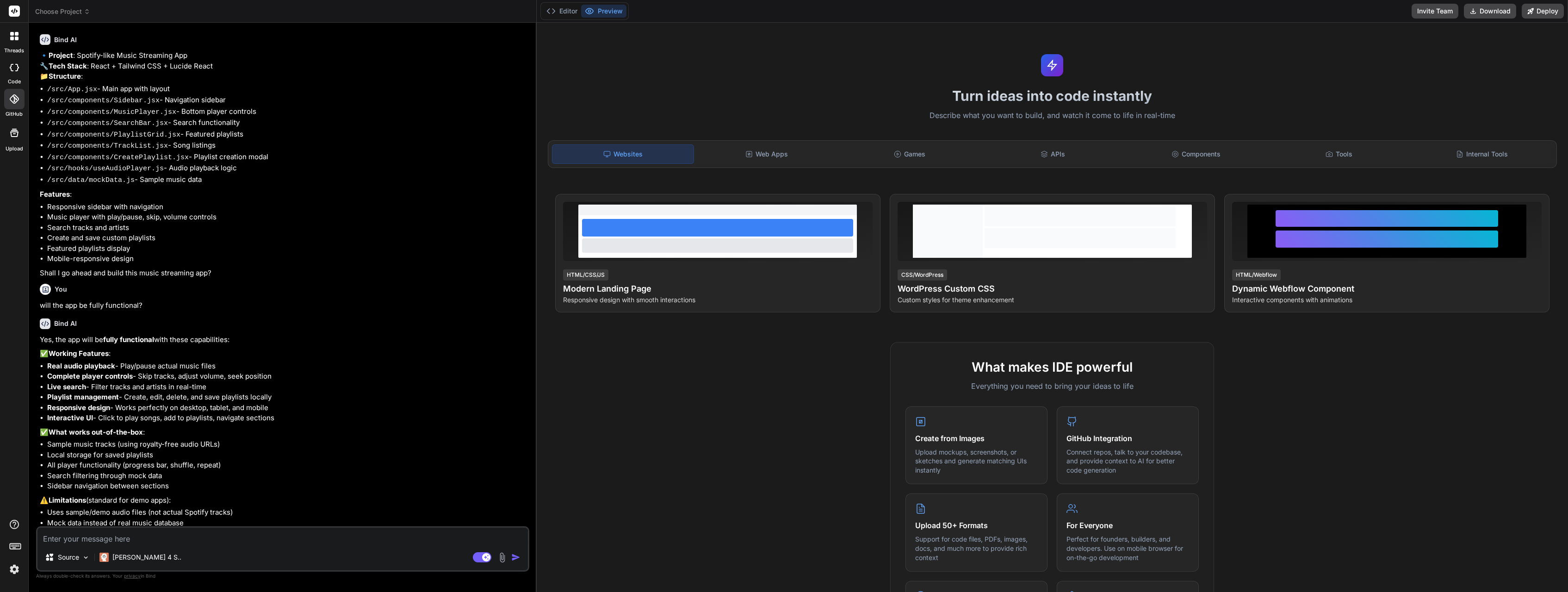
scroll to position [0, 0]
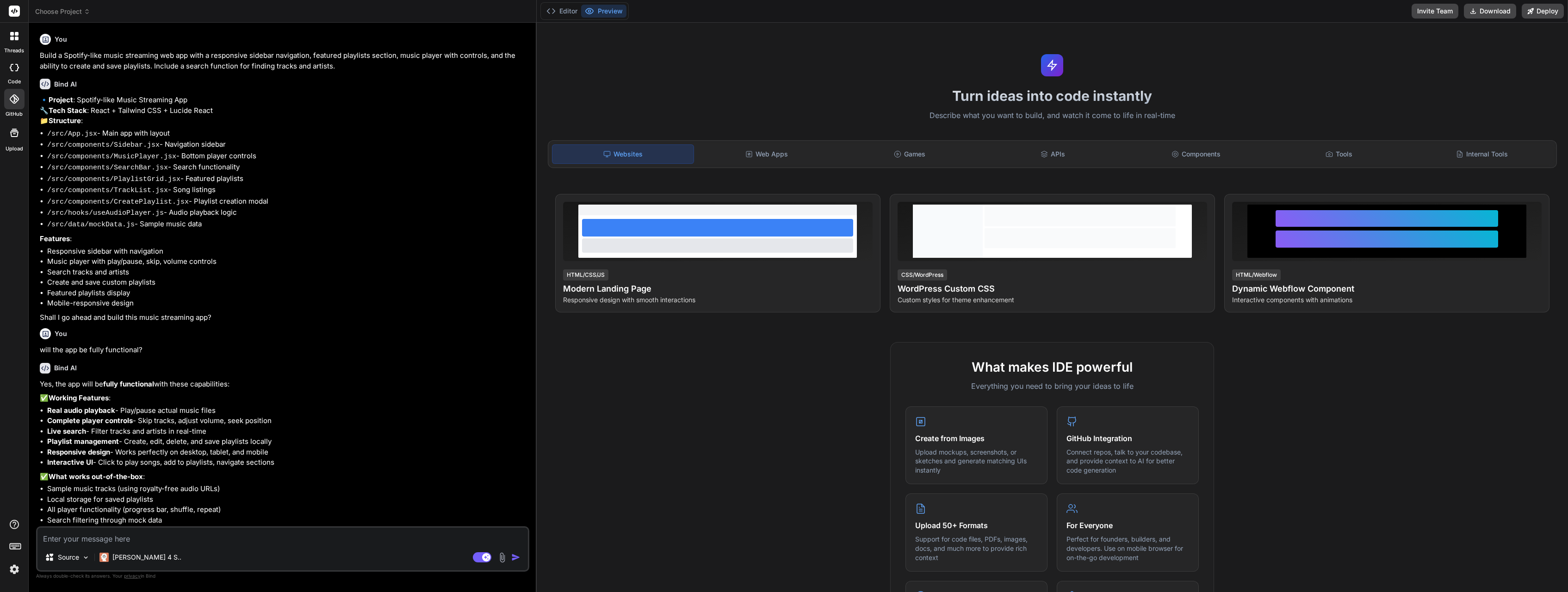
click at [16, 40] on icon at bounding box center [16, 38] width 4 height 4
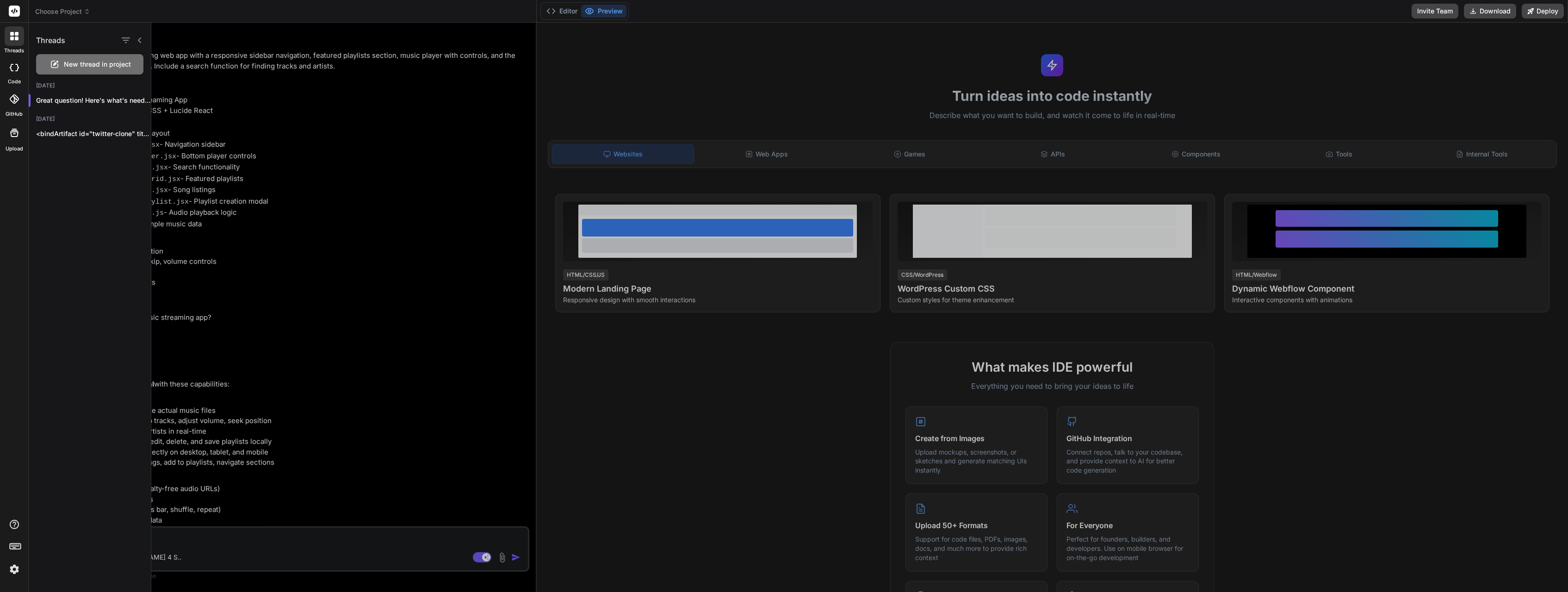
click at [228, 150] on div at bounding box center [859, 307] width 1416 height 569
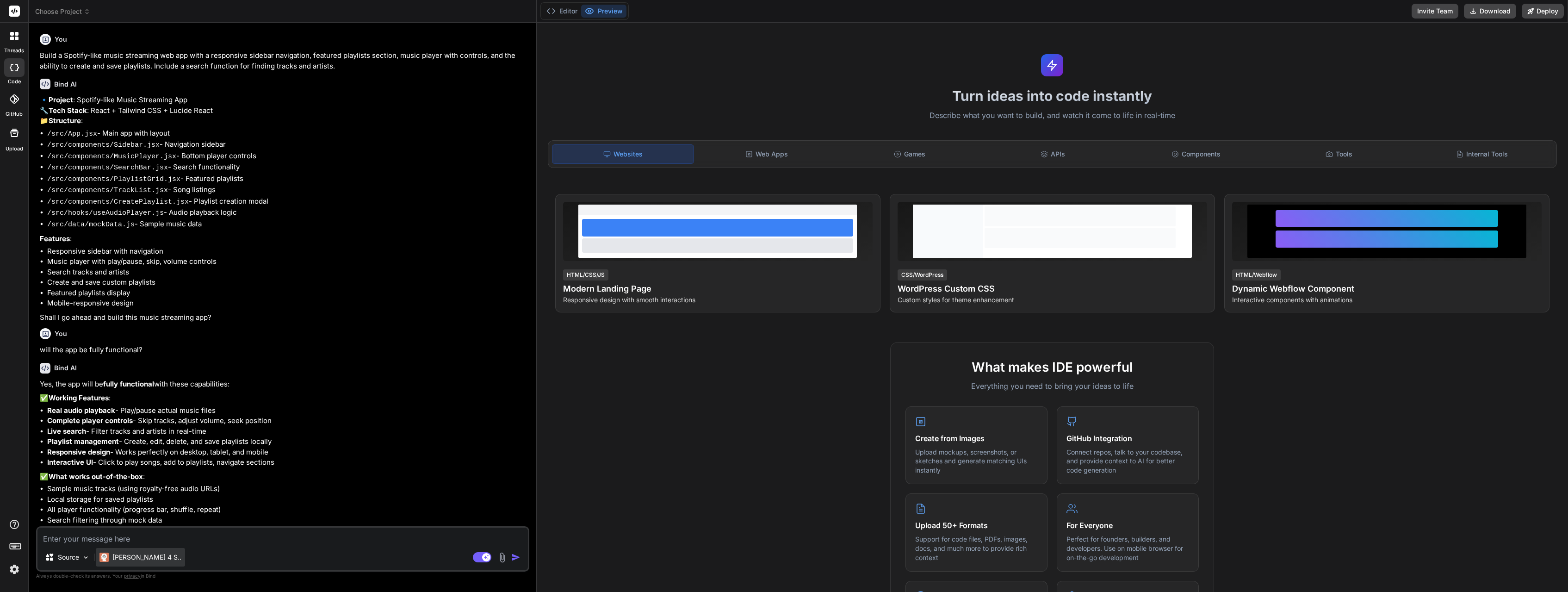
click at [139, 557] on p "Claude 4 S.." at bounding box center [147, 557] width 69 height 9
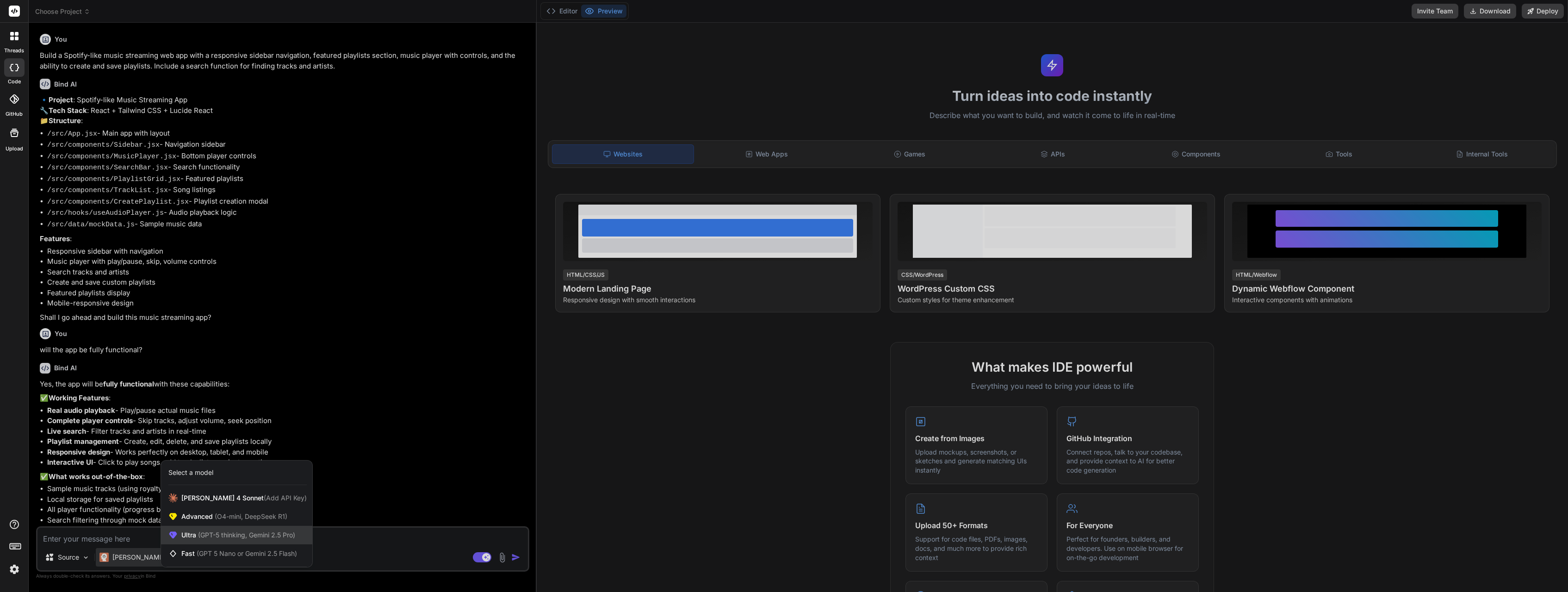
click at [274, 535] on span "(GPT-5 thinking, Gemini 2.5 Pro)" at bounding box center [245, 535] width 99 height 8
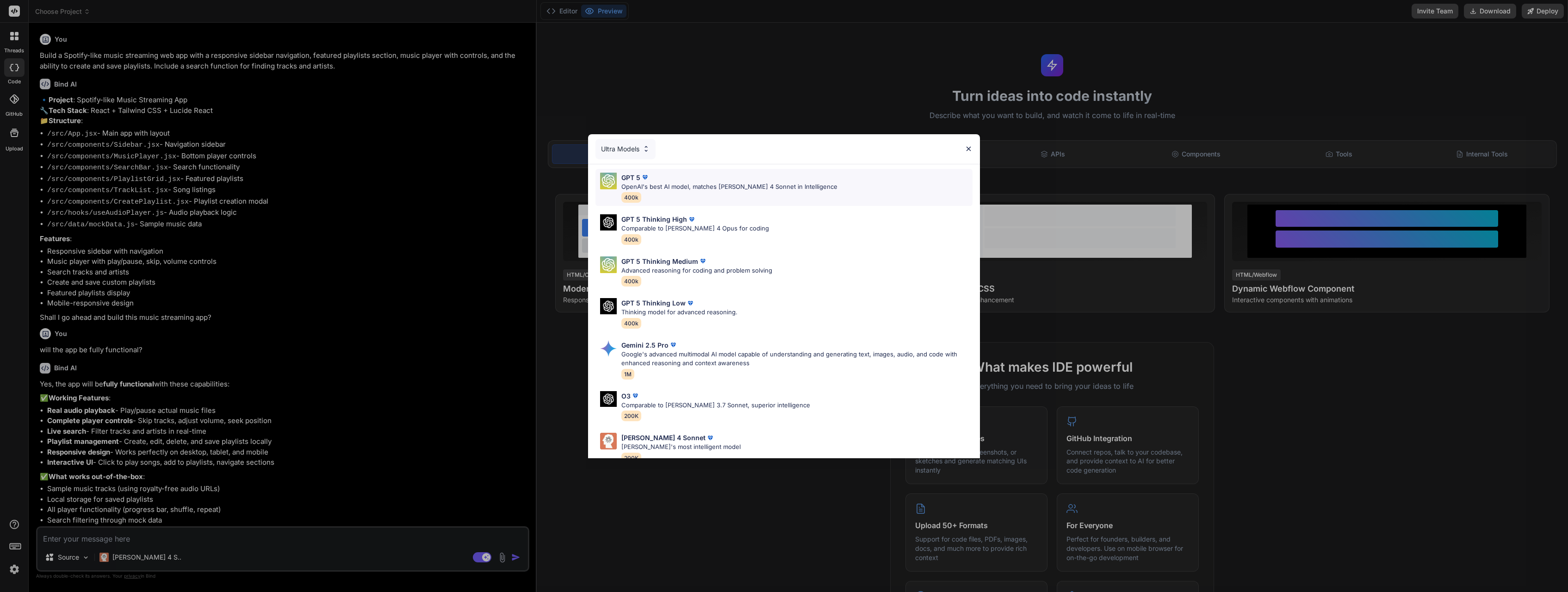
click at [655, 187] on p "OpenAI's best AI model, matches Claude 4 Sonnet in Intelligence" at bounding box center [729, 186] width 216 height 9
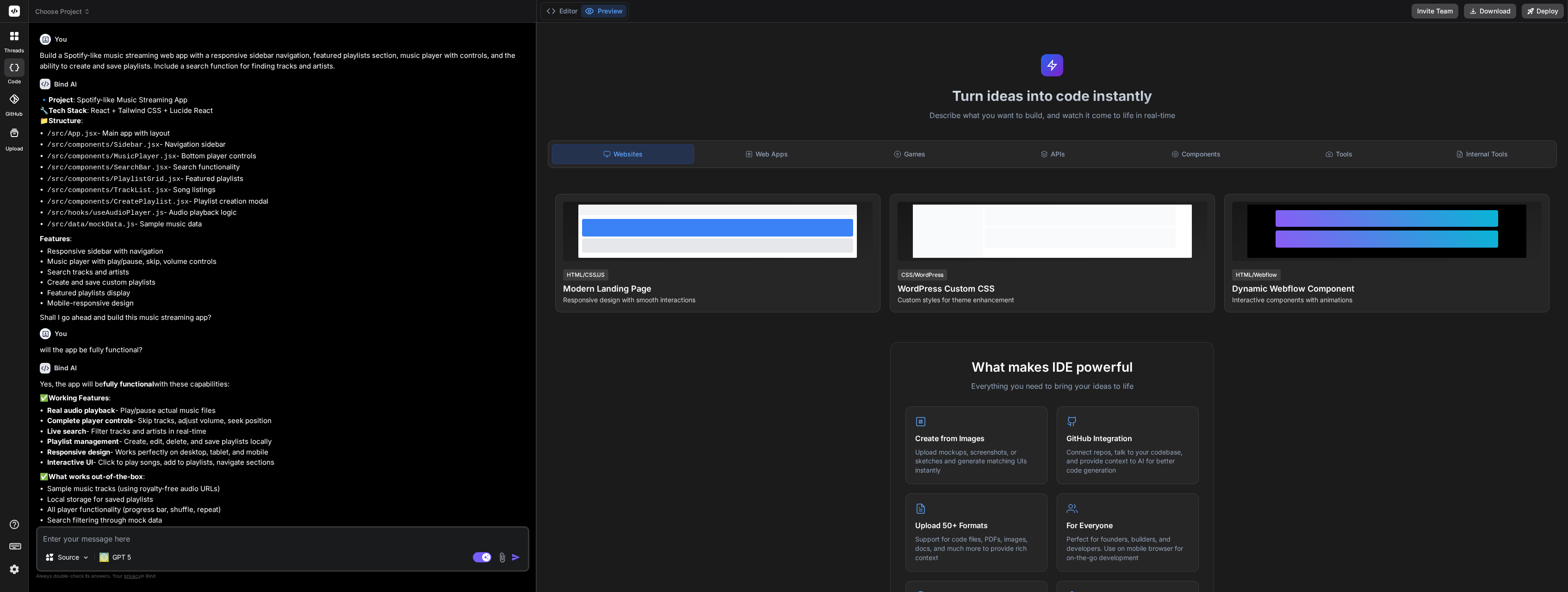
click at [139, 543] on textarea at bounding box center [283, 536] width 491 height 16
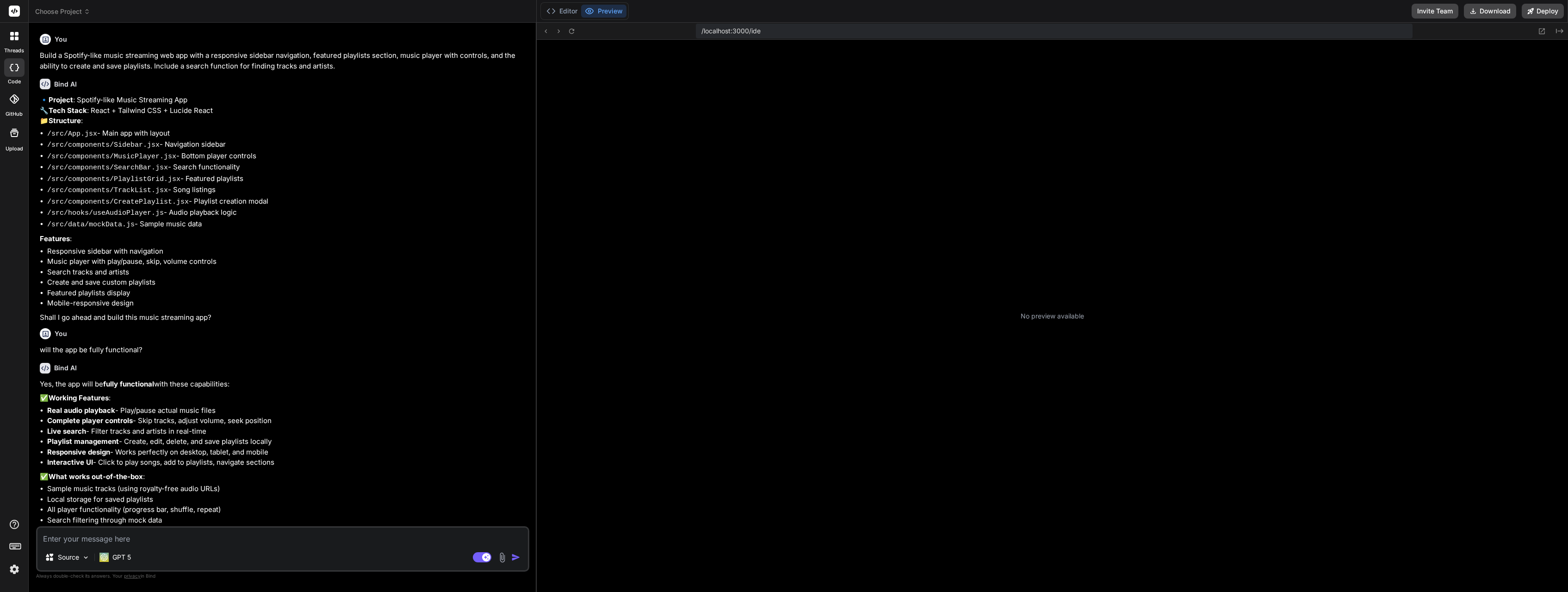
type textarea "x"
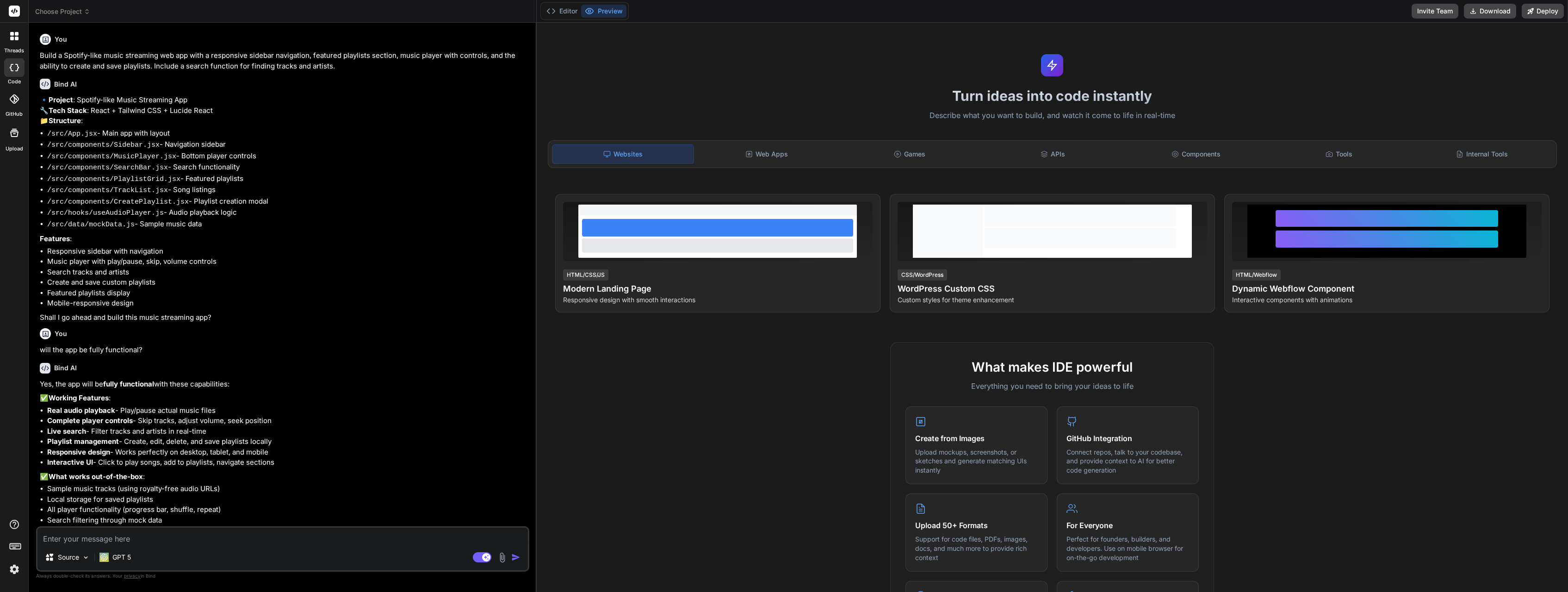
scroll to position [79, 0]
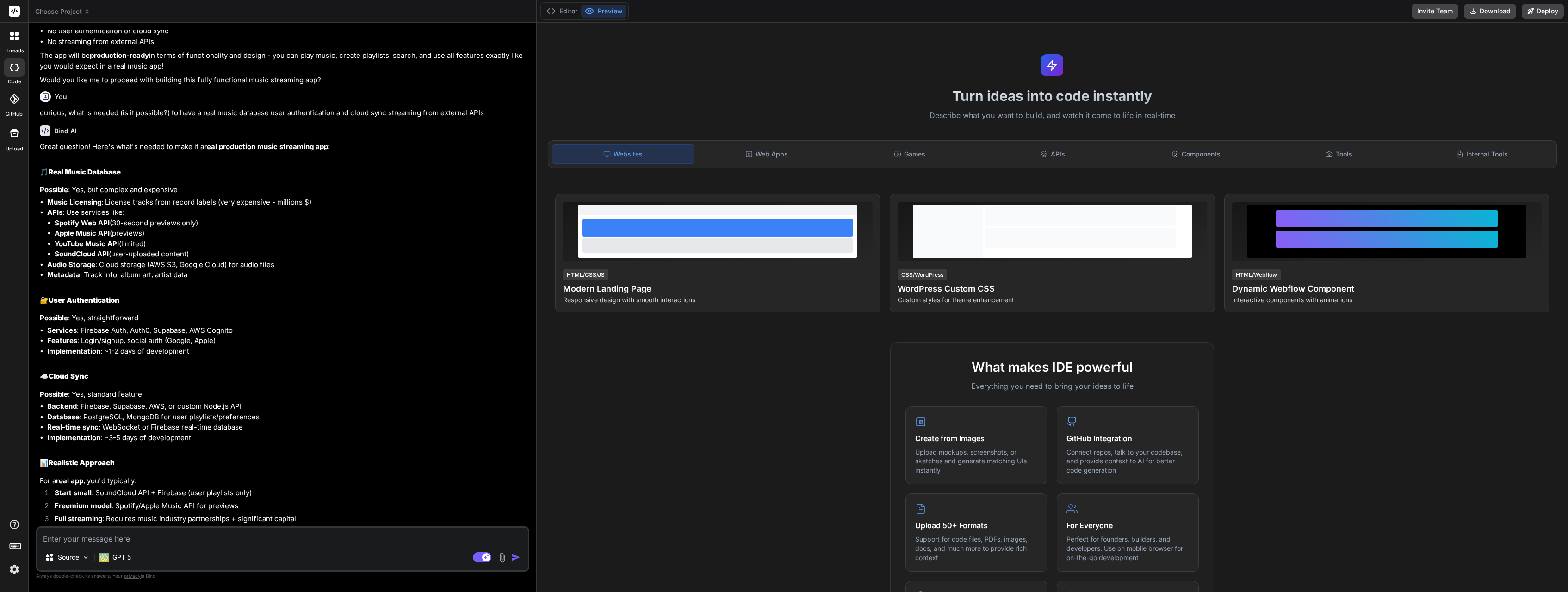
scroll to position [602, 0]
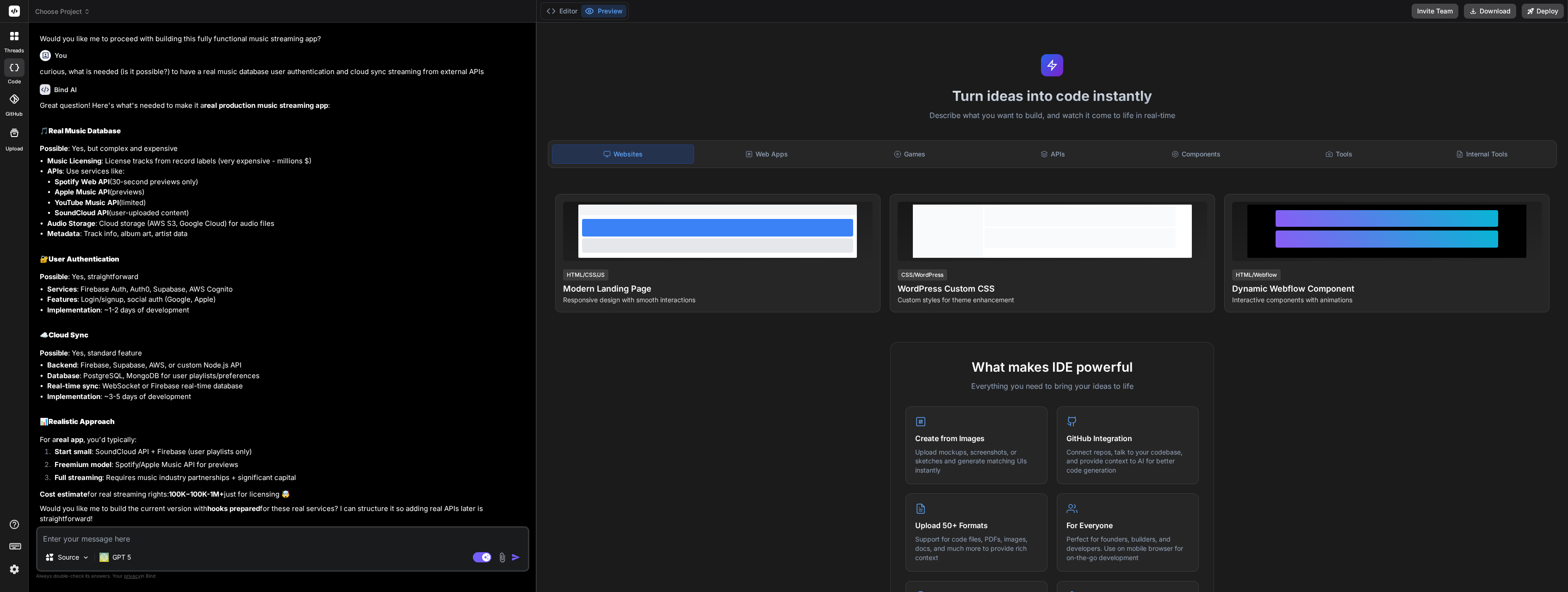
click at [172, 534] on textarea at bounding box center [283, 536] width 491 height 16
type textarea "x"
type textarea "o"
type textarea "x"
type textarea "ok"
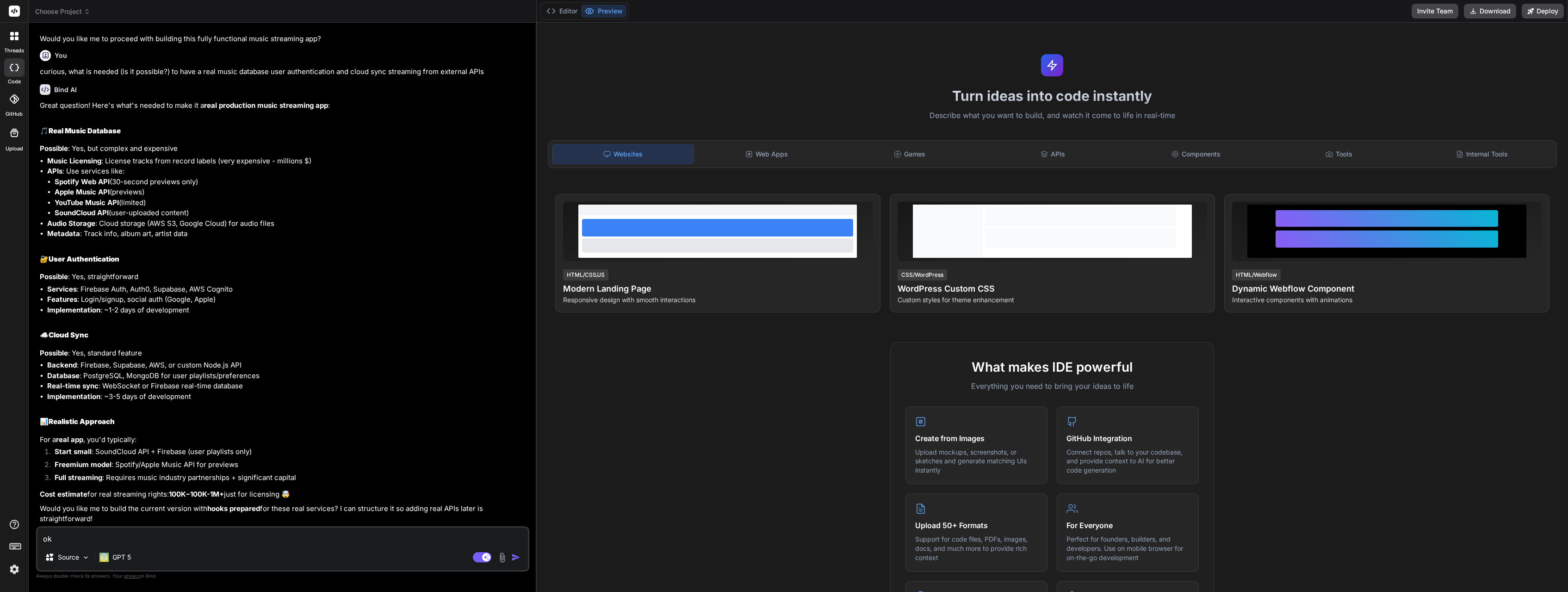
type textarea "x"
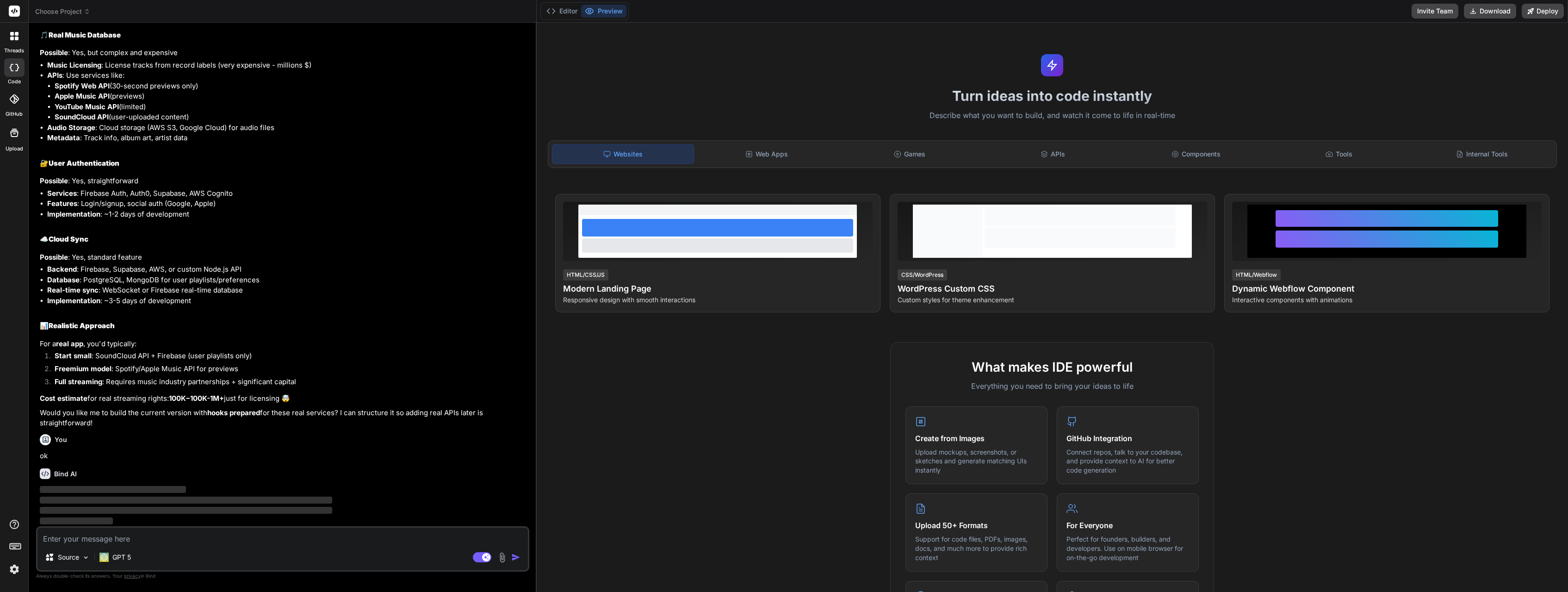
scroll to position [699, 0]
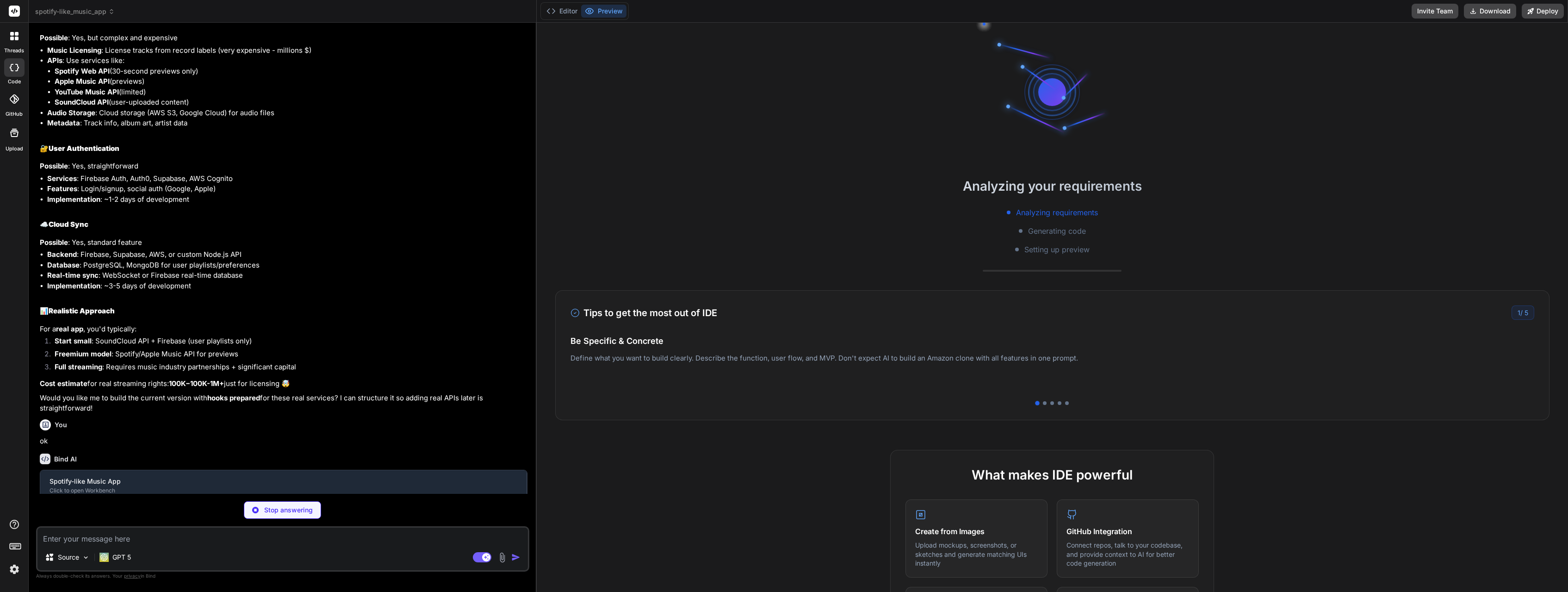
type textarea "x"
type textarea ")"
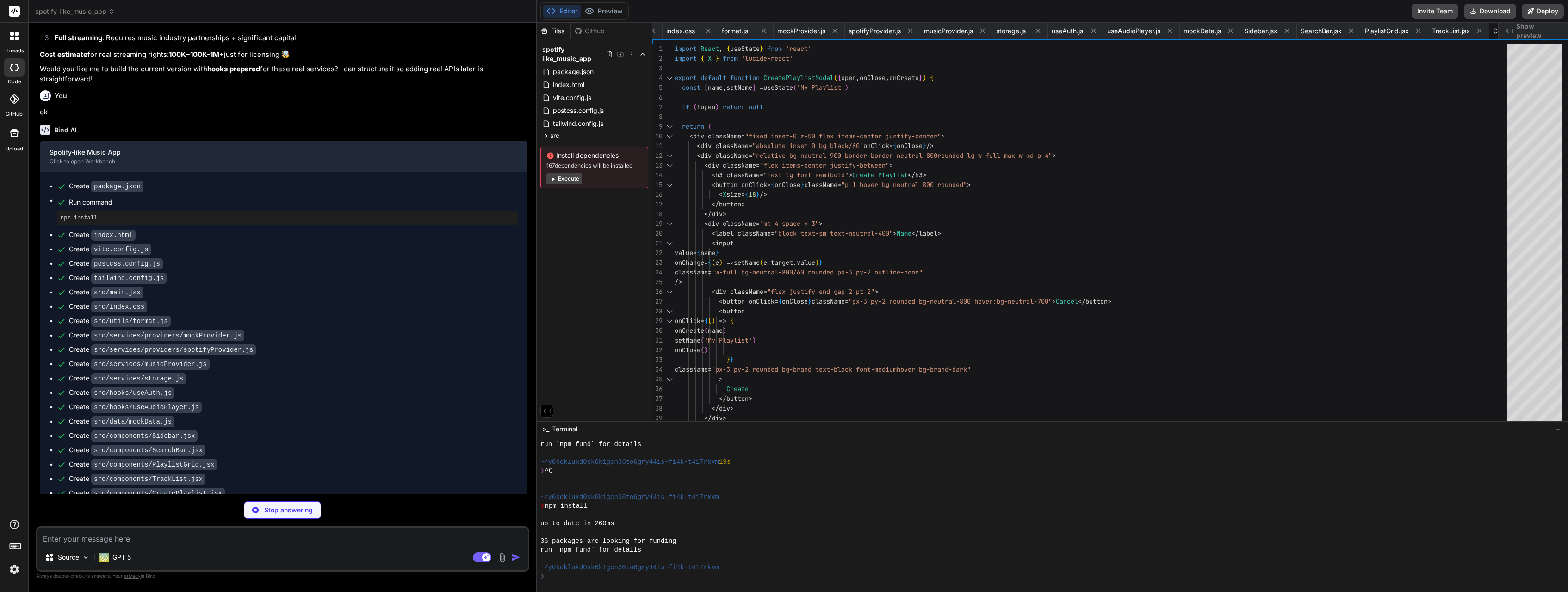
scroll to position [0, 449]
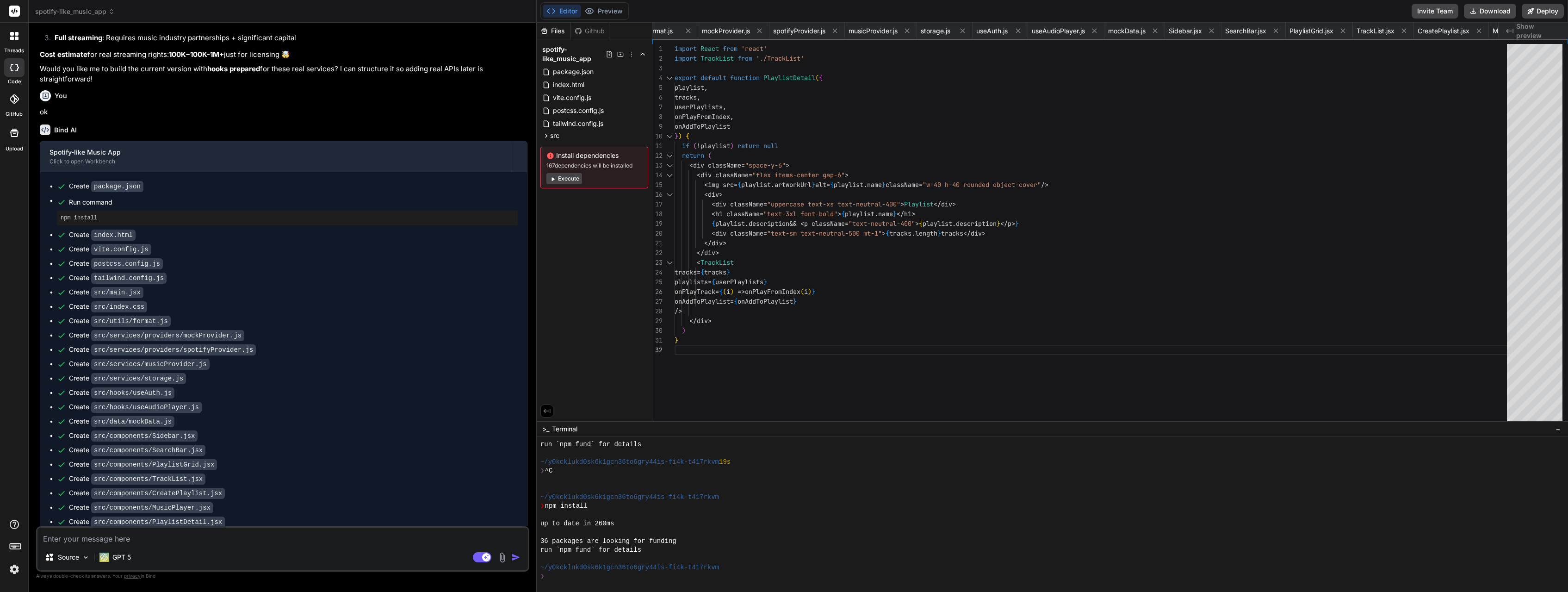
type textarea "x"
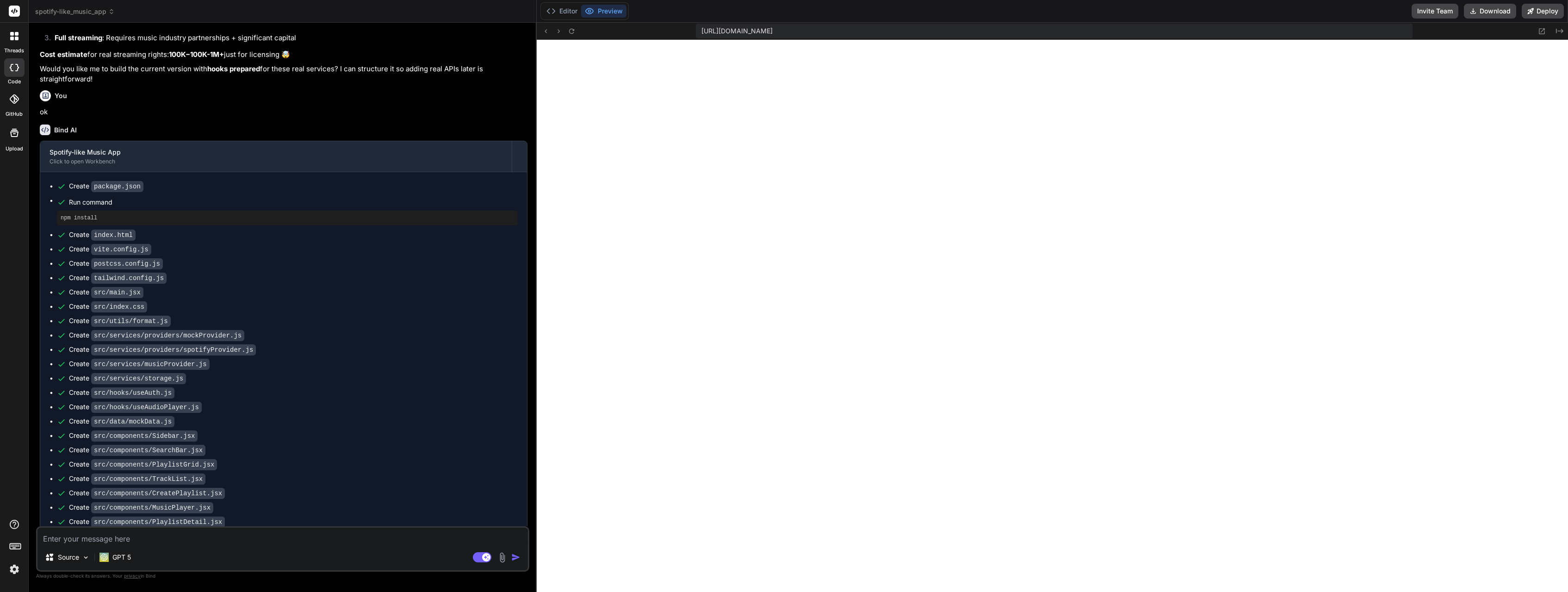
scroll to position [317, 0]
